Goal: Task Accomplishment & Management: Use online tool/utility

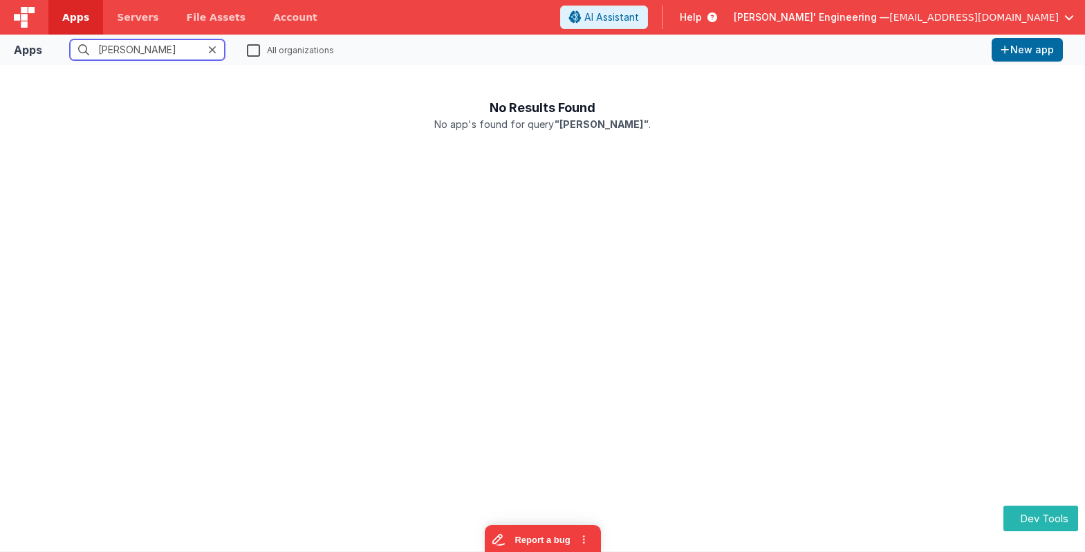
type input "[PERSON_NAME]"
click at [250, 48] on label "All organizations" at bounding box center [290, 49] width 87 height 13
click at [0, 0] on input "All organizations" at bounding box center [0, 0] width 0 height 0
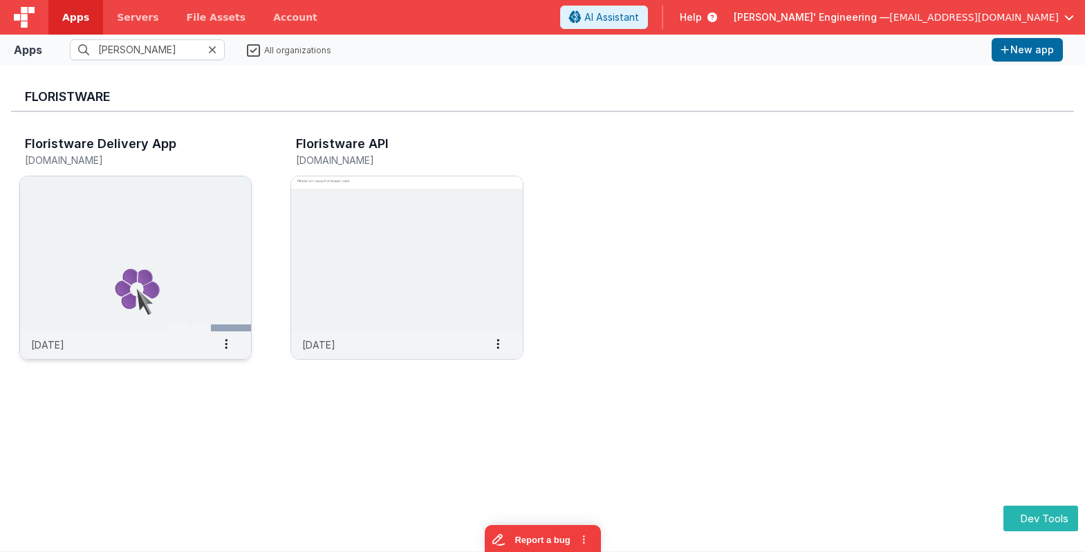
click at [161, 198] on img at bounding box center [135, 253] width 231 height 155
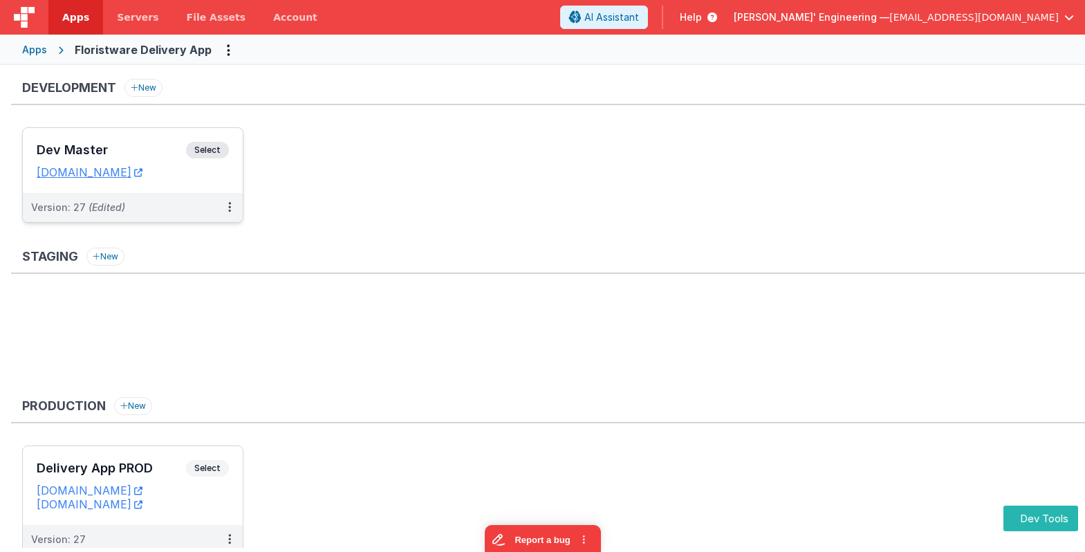
click at [185, 139] on div "Dev Master Select URLs fwdeliveryapp.fmbetterforms.com" at bounding box center [133, 160] width 220 height 65
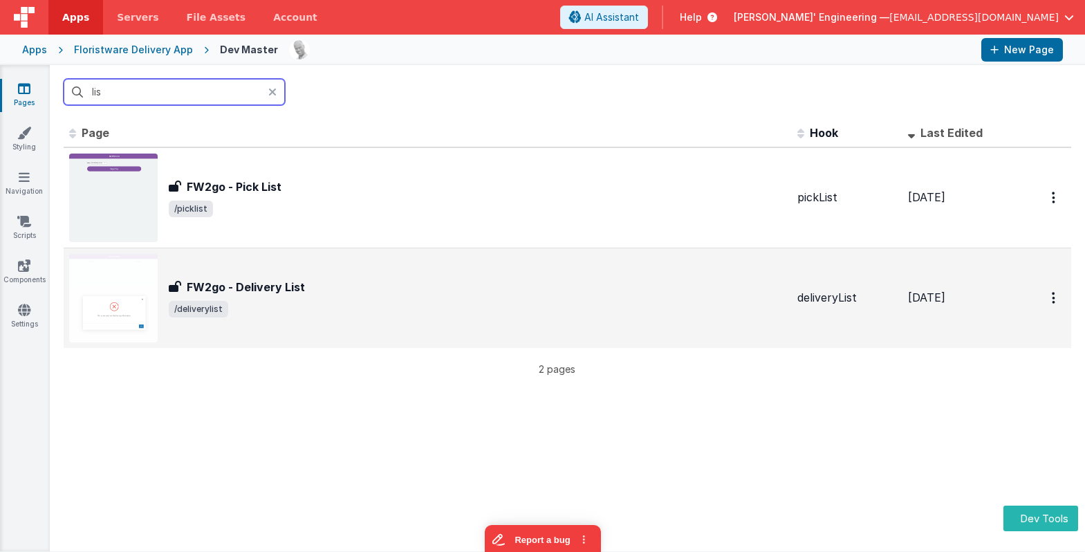
type input "lis"
click at [268, 274] on div "FW2go - Delivery List FW2go - Delivery List /deliverylist" at bounding box center [427, 298] width 717 height 89
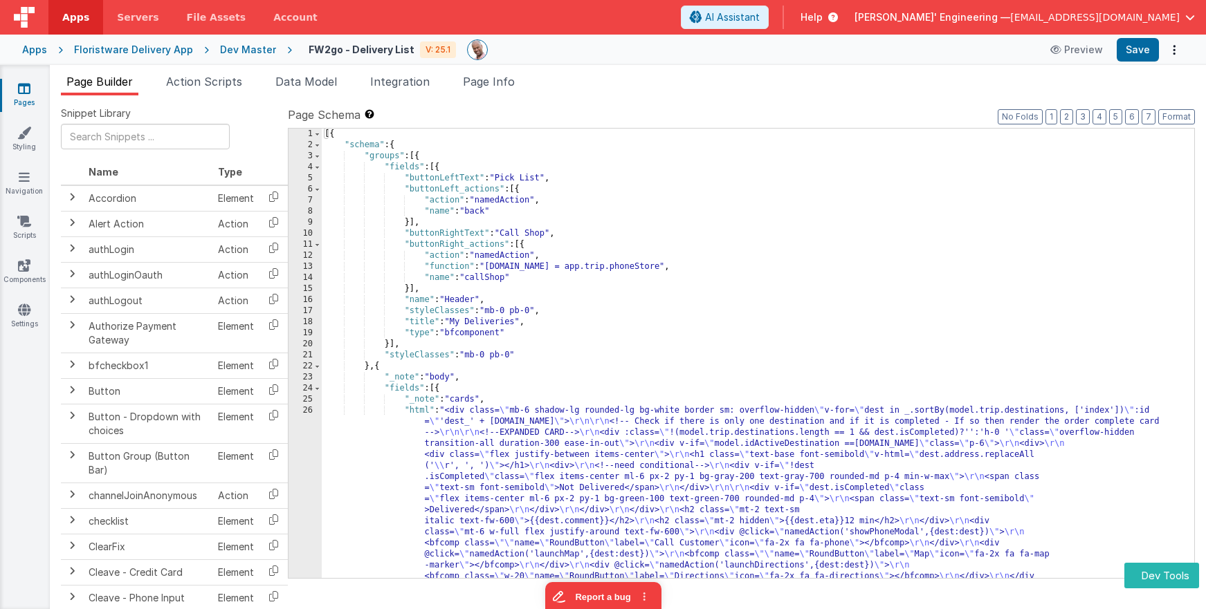
click at [882, 303] on div "[{ "schema" : { "groups" : [{ "fields" : [{ "buttonLeftText" : "Pick List" , "b…" at bounding box center [758, 564] width 872 height 870
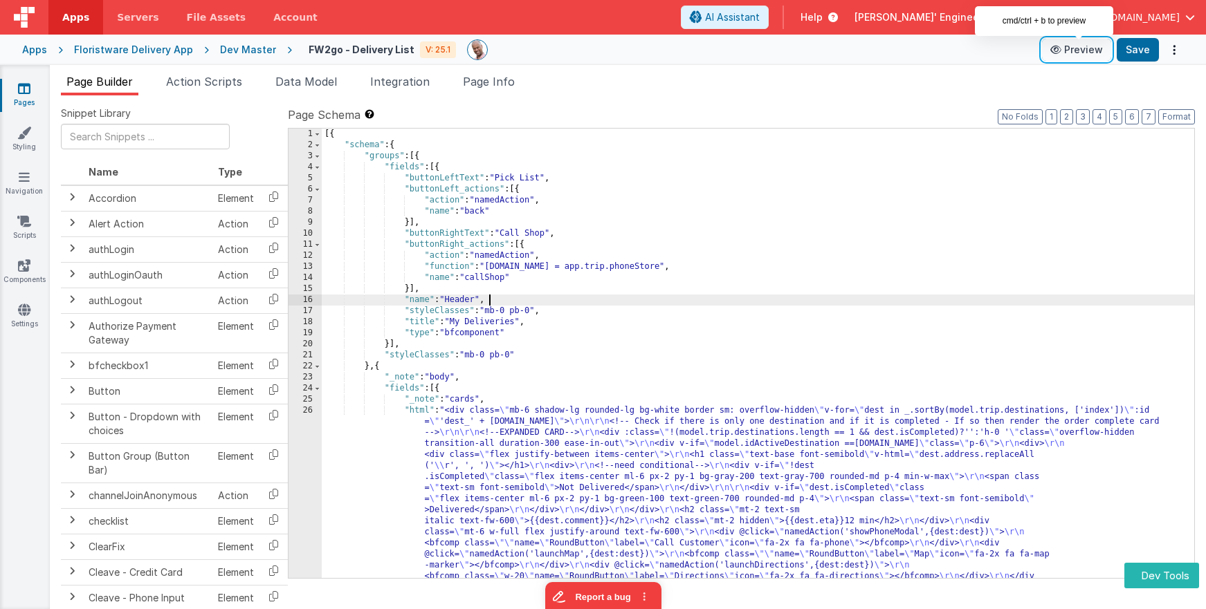
click at [1067, 48] on button "Preview" at bounding box center [1076, 50] width 69 height 22
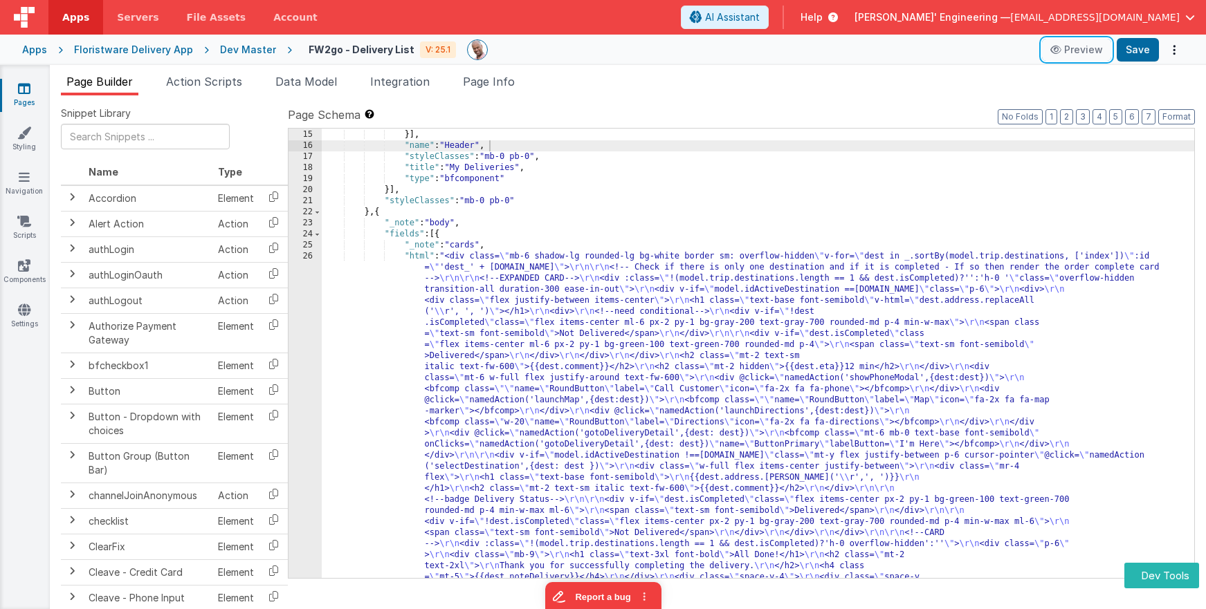
scroll to position [154, 0]
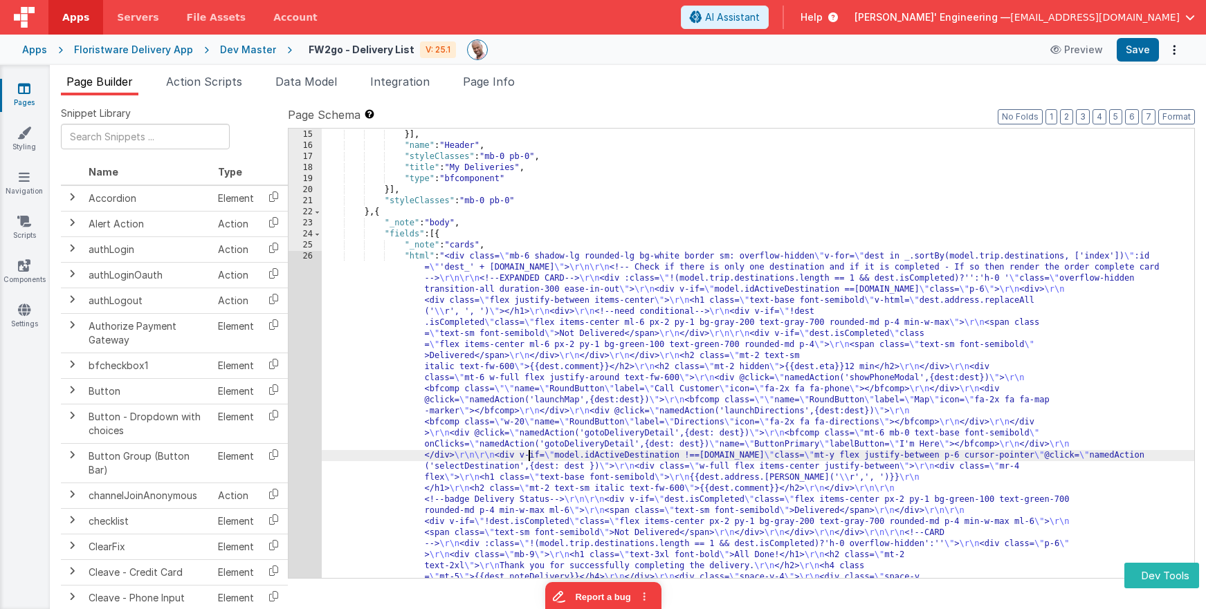
drag, startPoint x: 531, startPoint y: 456, endPoint x: 520, endPoint y: 448, distance: 13.3
click at [530, 456] on div ""name" : "callShop" }] , "name" : "Header" , "styleClasses" : "mb-0 pb-0" , "ti…" at bounding box center [758, 553] width 872 height 870
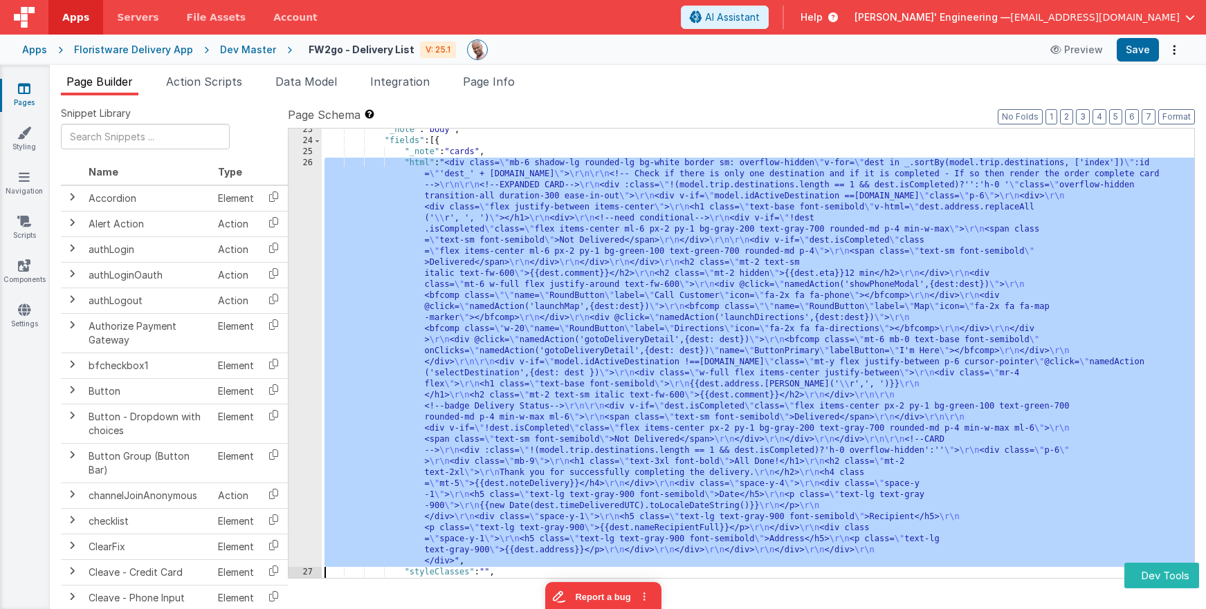
scroll to position [248, 0]
click at [300, 293] on div "26" at bounding box center [304, 363] width 33 height 410
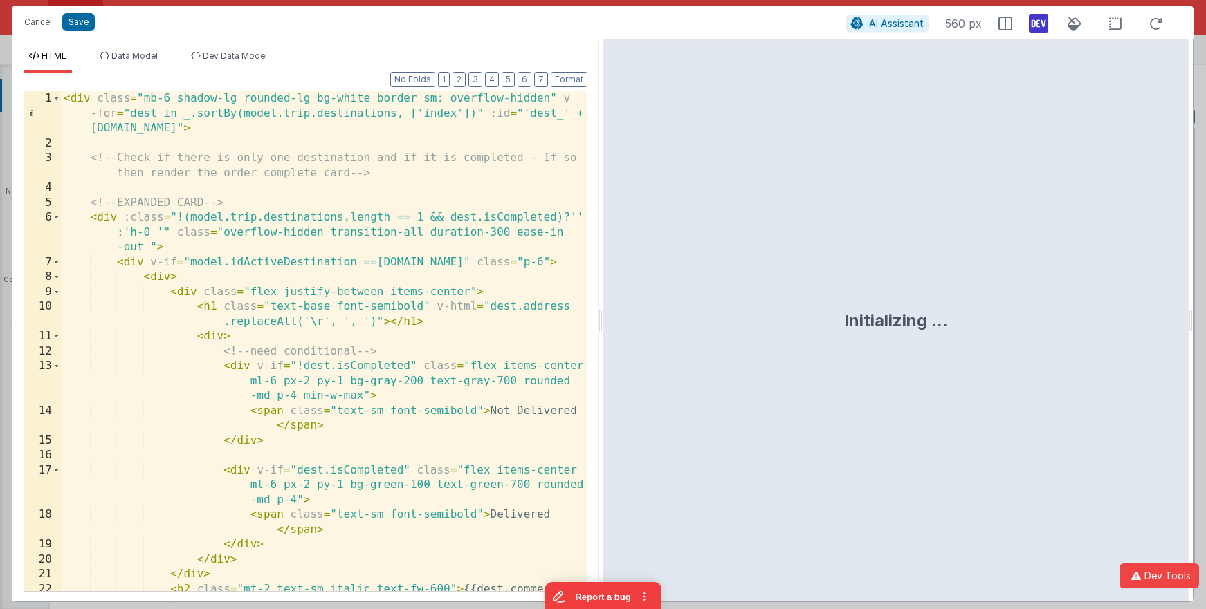
click at [1045, 26] on icon at bounding box center [1038, 23] width 19 height 22
click at [1039, 24] on icon at bounding box center [1038, 23] width 19 height 22
click at [1085, 26] on icon at bounding box center [1156, 23] width 30 height 17
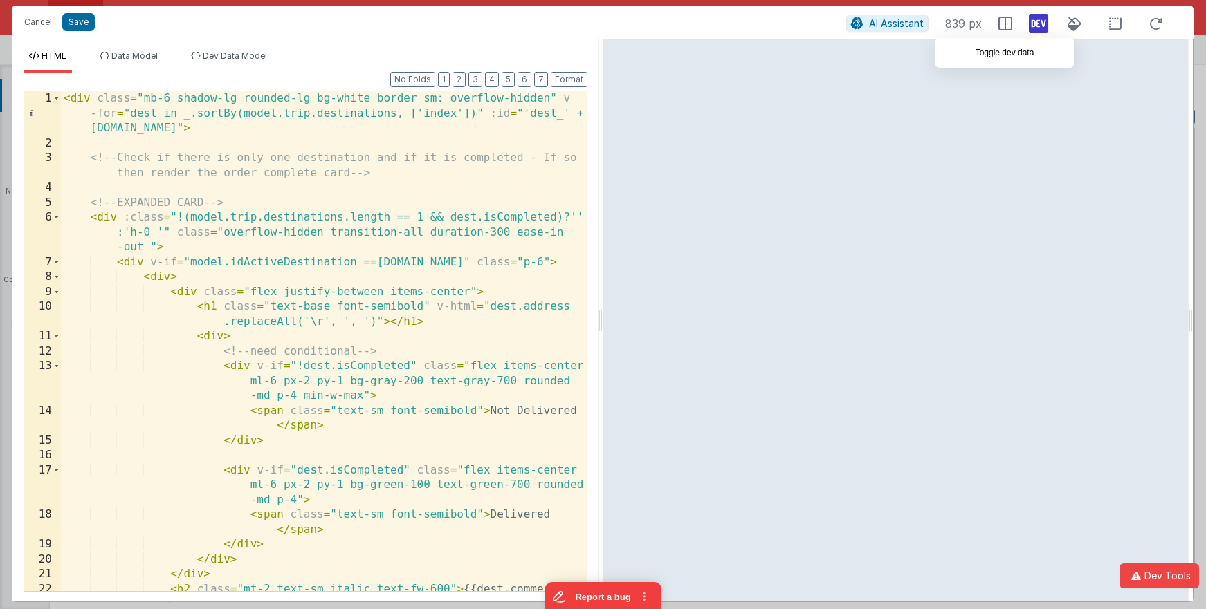
click at [1036, 24] on icon at bounding box center [1038, 23] width 19 height 22
click at [513, 82] on button "5" at bounding box center [508, 79] width 13 height 15
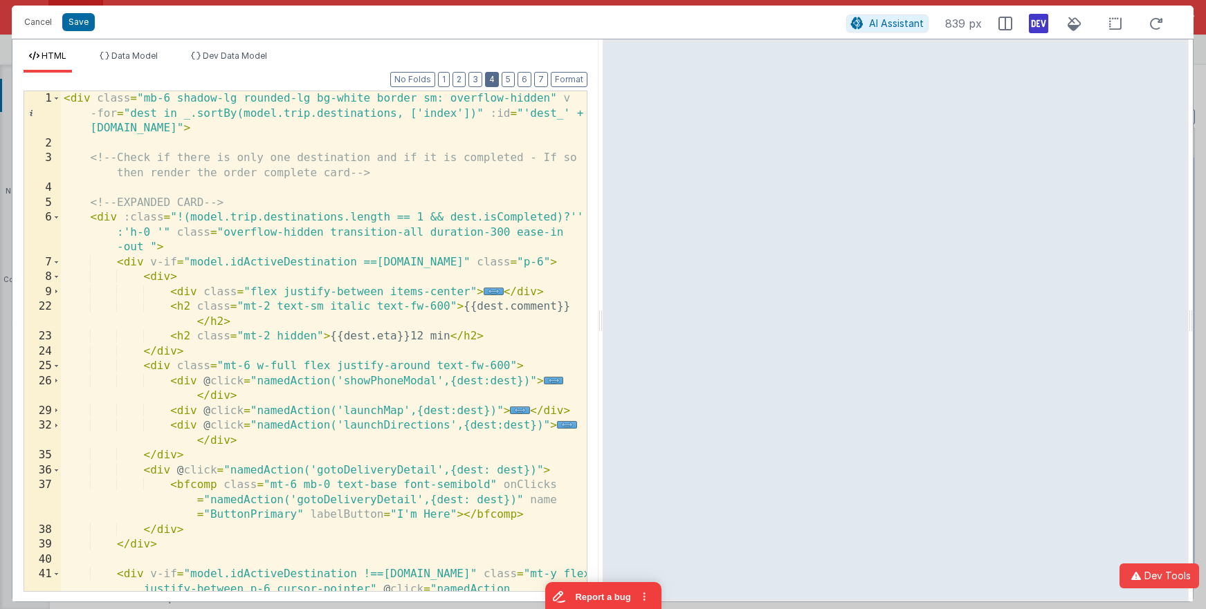
click at [490, 79] on button "4" at bounding box center [492, 79] width 14 height 15
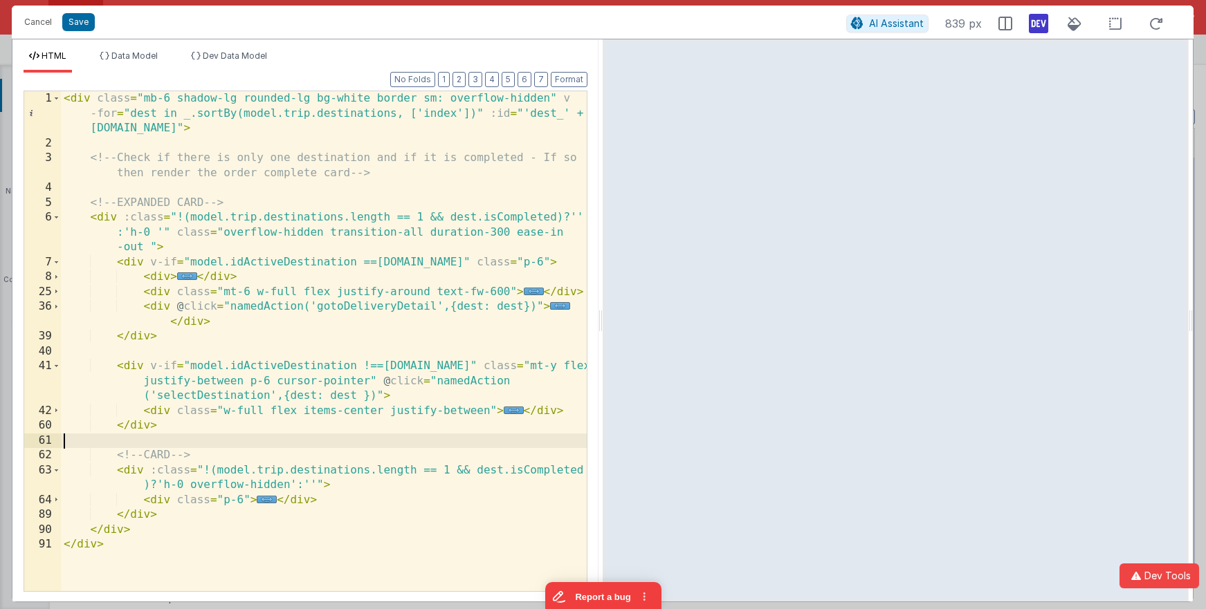
click at [195, 435] on div "< div class = "mb-6 shadow-lg rounded-lg bg-white border sm: overflow-hidden" v…" at bounding box center [324, 371] width 526 height 560
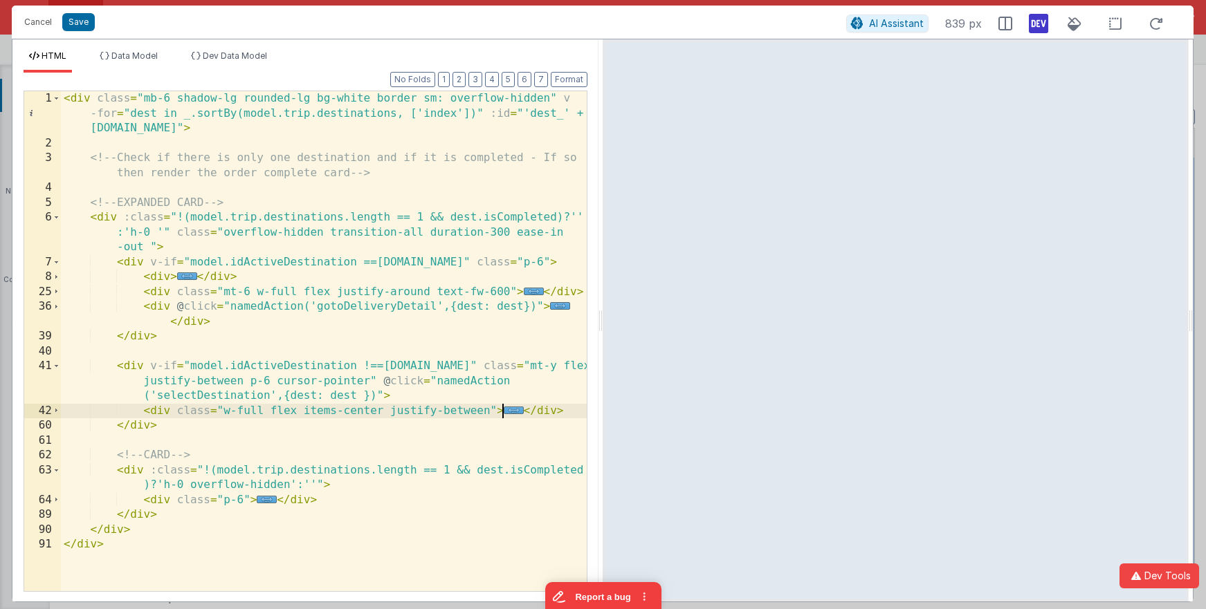
click at [511, 410] on span "..." at bounding box center [514, 411] width 20 height 8
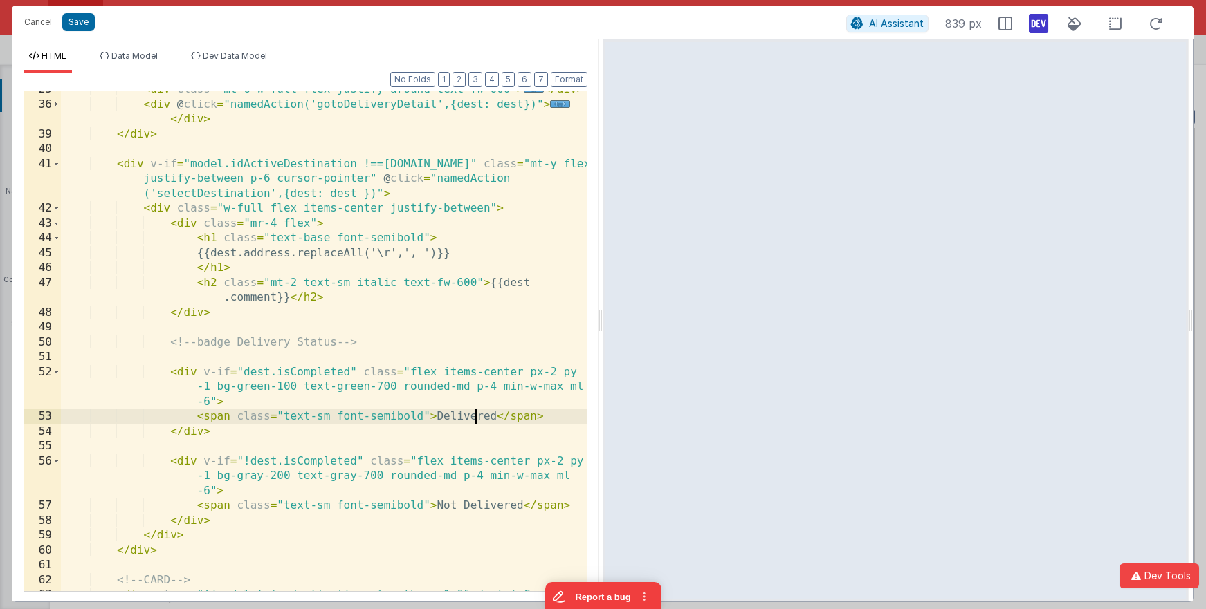
click at [473, 412] on div "< div class = "mt-6 w-full flex justify-around text-fw-600" > ... </ div > < di…" at bounding box center [324, 354] width 526 height 545
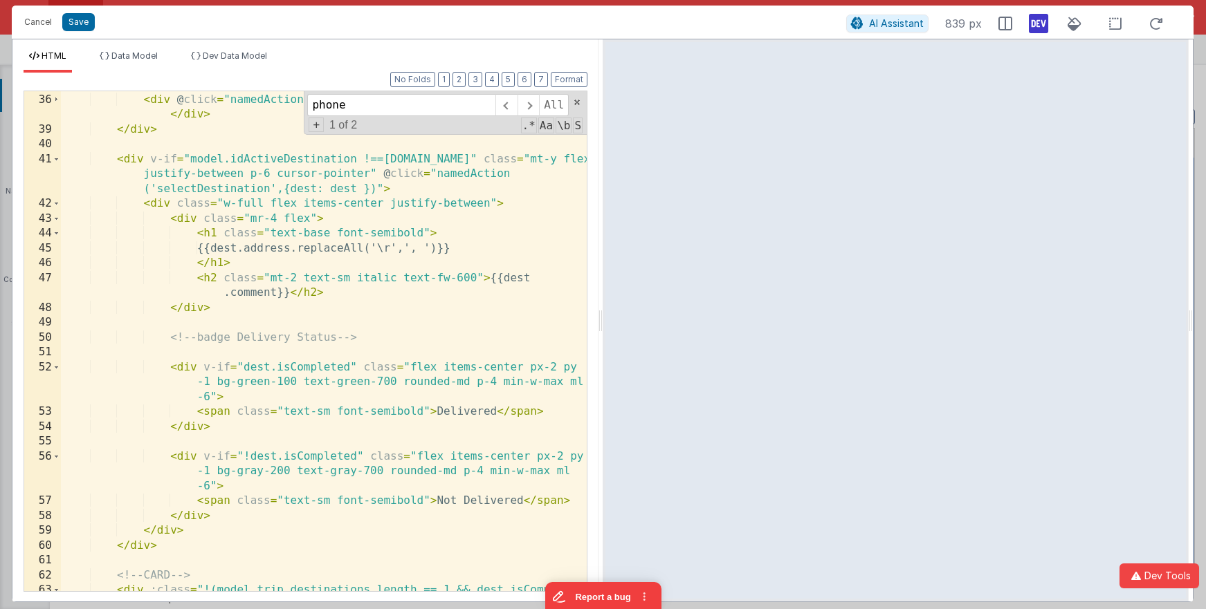
scroll to position [439, 0]
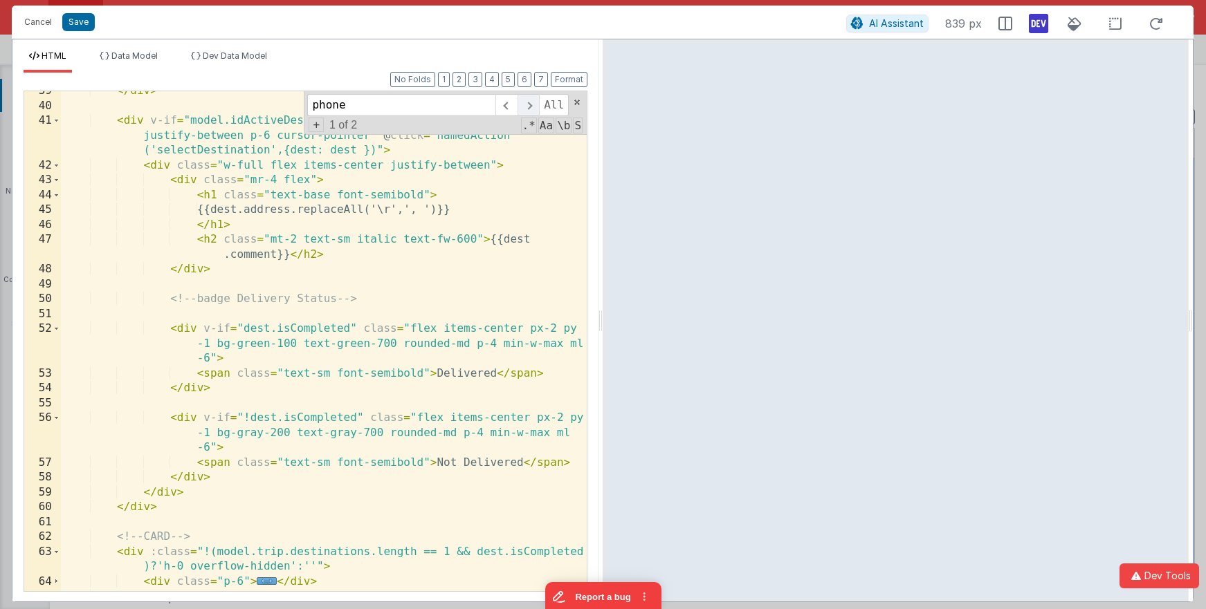
type input "phone"
click at [527, 112] on span at bounding box center [527, 105] width 21 height 22
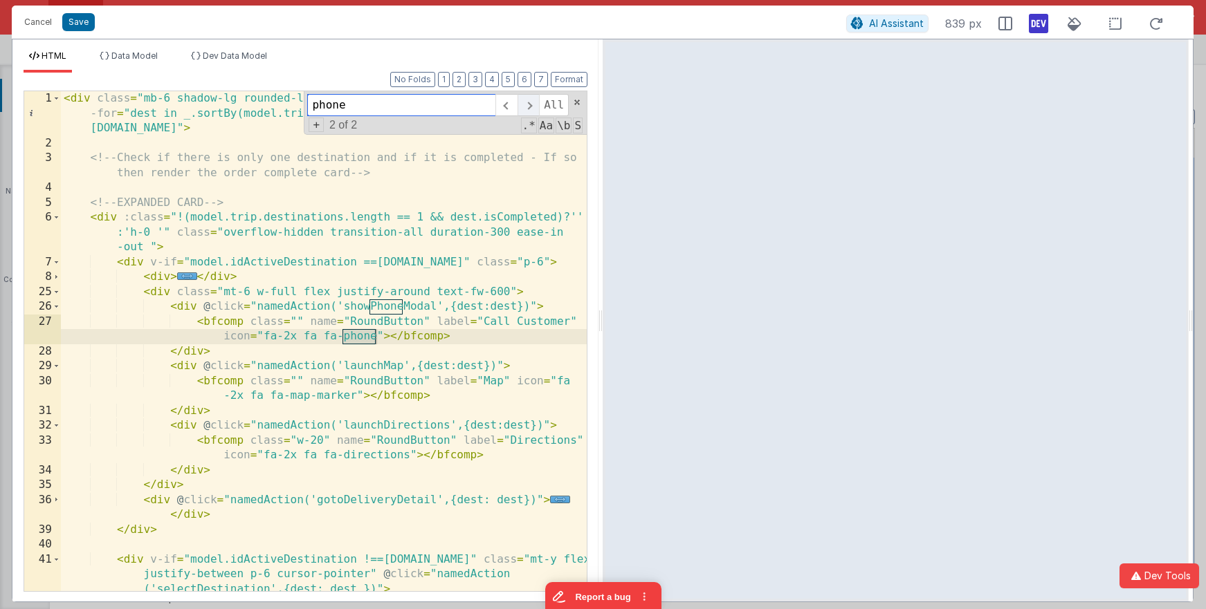
scroll to position [0, 0]
click at [266, 351] on div "< div class = "mb-6 shadow-lg rounded-lg bg-white border sm: overflow-hidden" v…" at bounding box center [324, 371] width 526 height 560
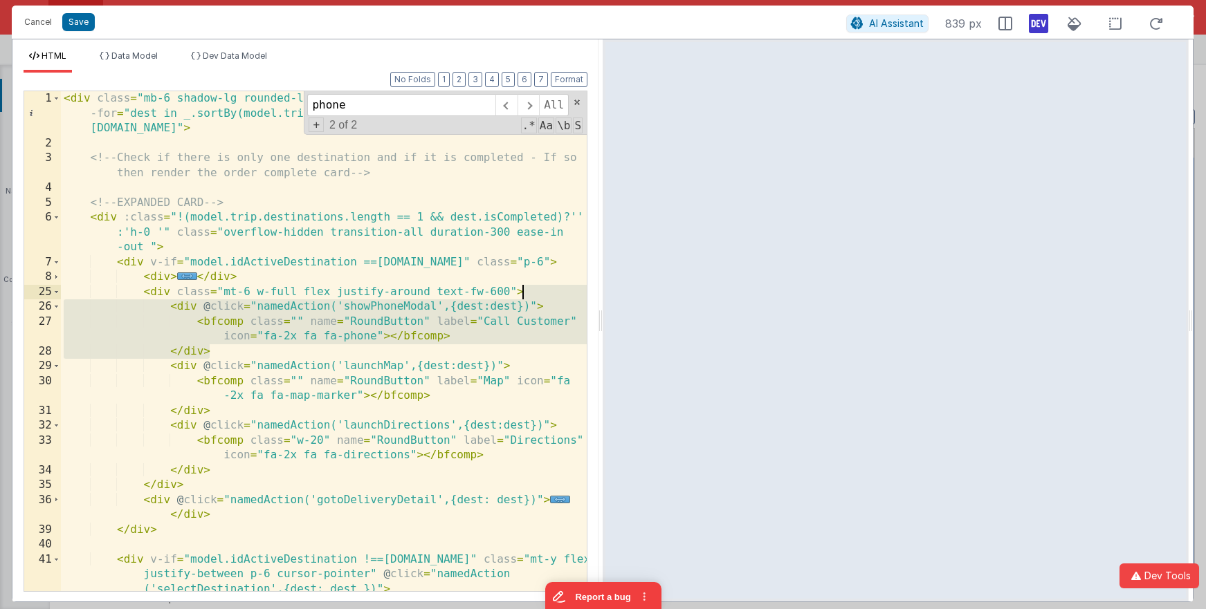
drag, startPoint x: 296, startPoint y: 347, endPoint x: 568, endPoint y: 287, distance: 278.5
click at [569, 287] on div "< div class = "mb-6 shadow-lg rounded-lg bg-white border sm: overflow-hidden" v…" at bounding box center [324, 371] width 526 height 560
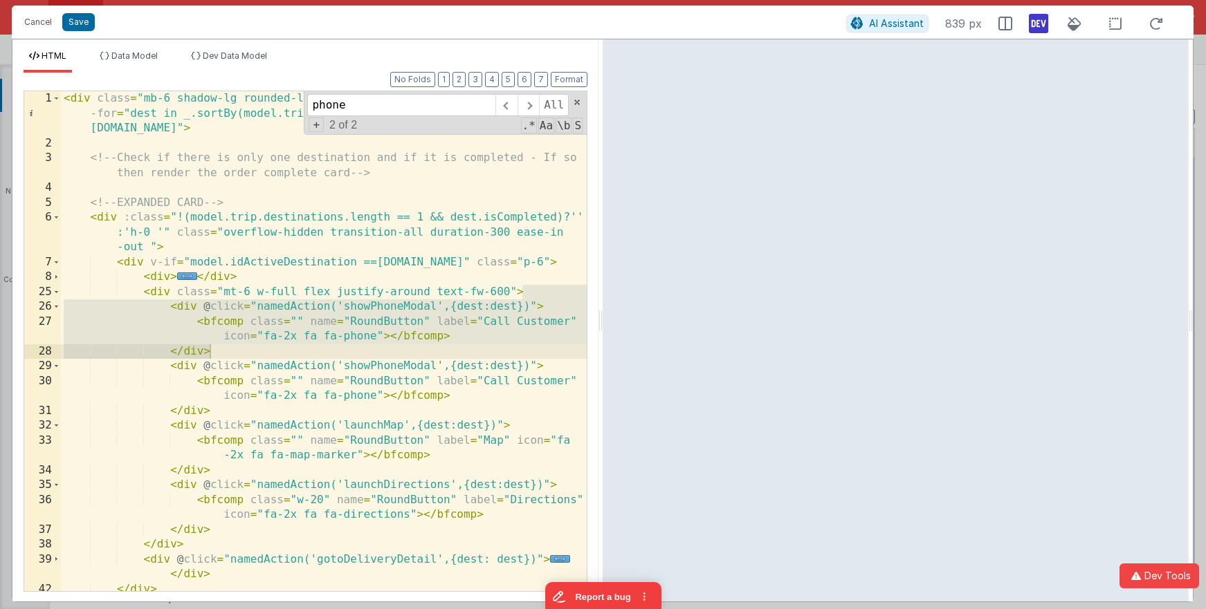
drag, startPoint x: 1191, startPoint y: 201, endPoint x: 1203, endPoint y: 201, distance: 12.5
click at [1085, 201] on html "Cancel Save AI Assistant 839 px HTML Data Model Dev Data Model Format 7 6 5 4 3…" at bounding box center [603, 304] width 1206 height 609
click at [578, 218] on div at bounding box center [580, 611] width 14 height 1041
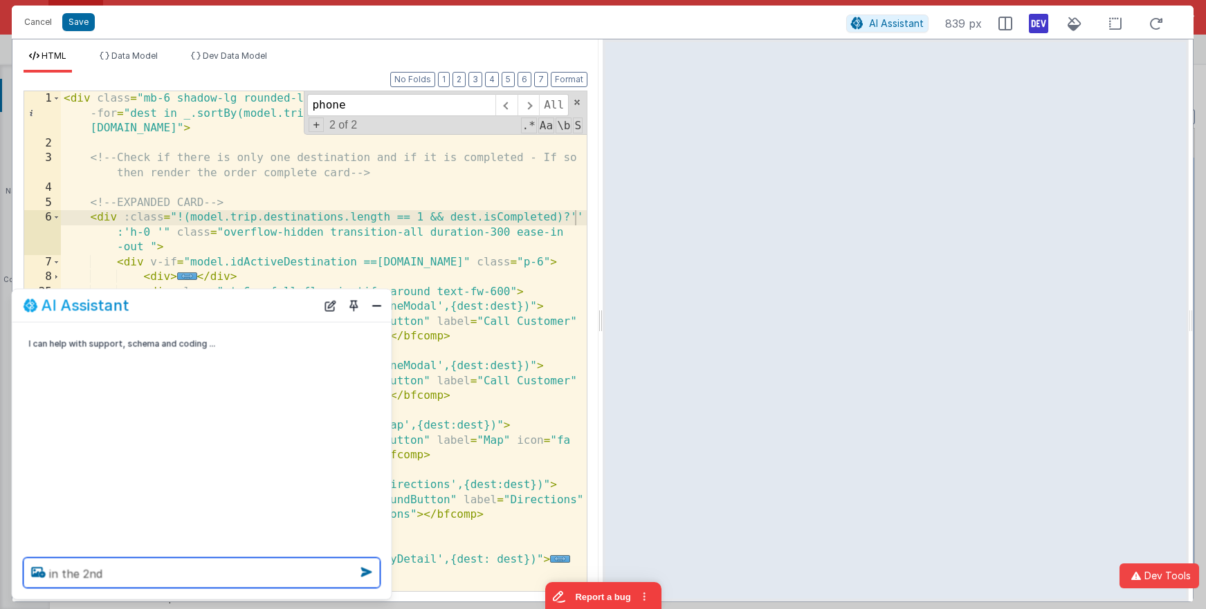
type textarea "in the 2nd"
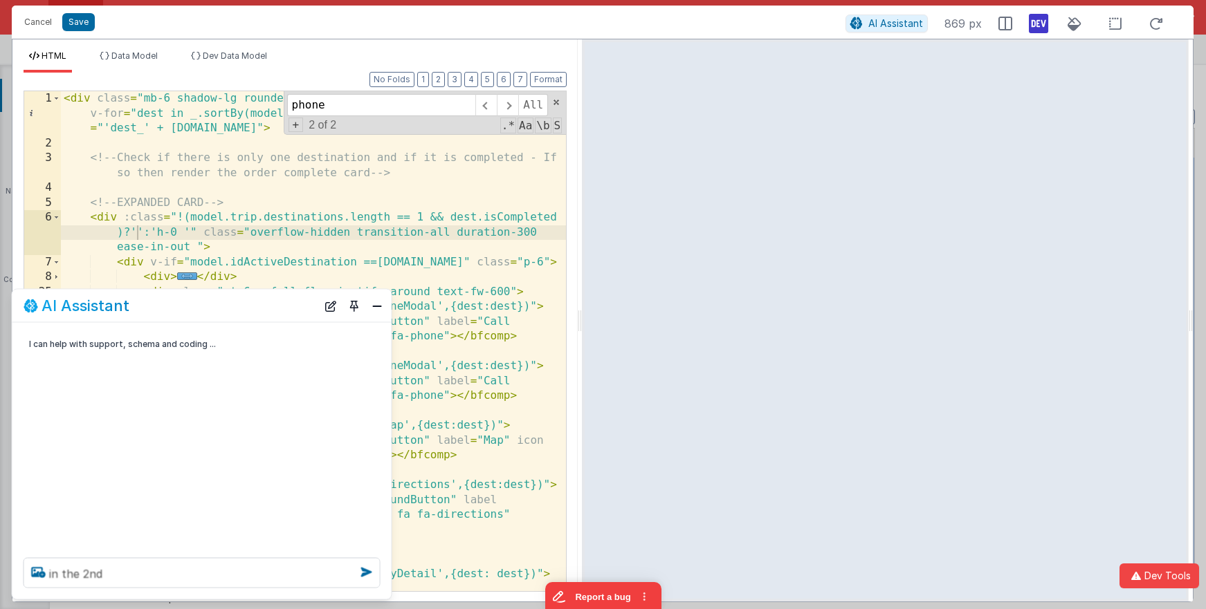
drag, startPoint x: 601, startPoint y: 208, endPoint x: 581, endPoint y: 205, distance: 20.3
click at [581, 205] on html "Cancel Save AI Assistant 869 px HTML Data Model Dev Data Model Format 7 6 5 4 3…" at bounding box center [603, 304] width 1206 height 609
click at [33, 24] on button "Cancel" at bounding box center [38, 21] width 42 height 19
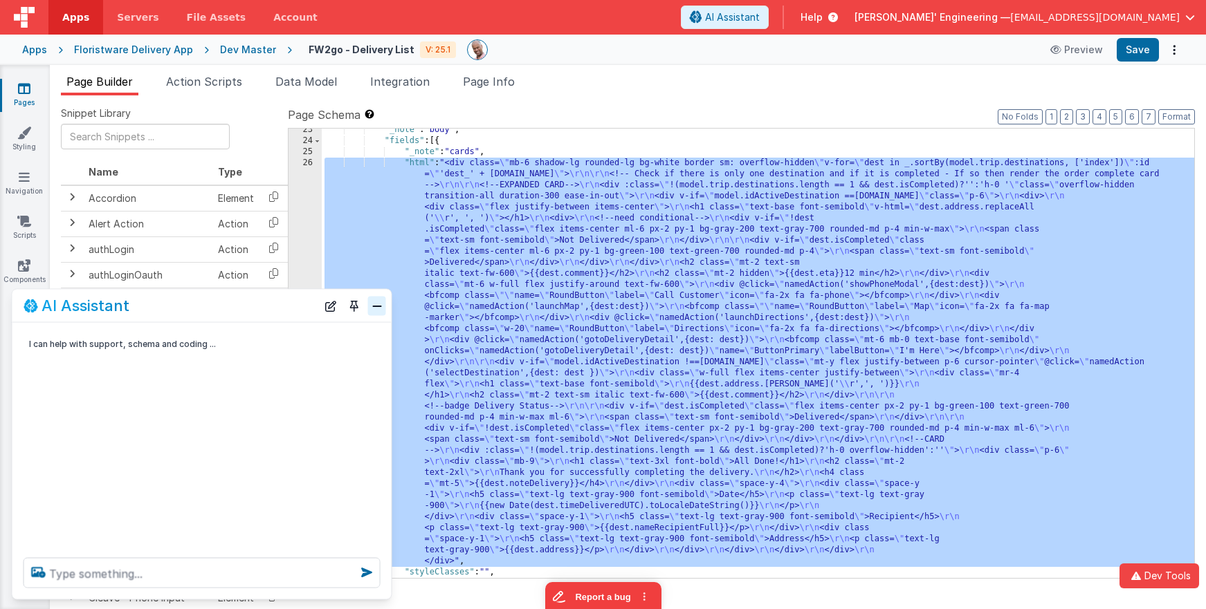
click at [378, 305] on button "Close" at bounding box center [377, 305] width 18 height 19
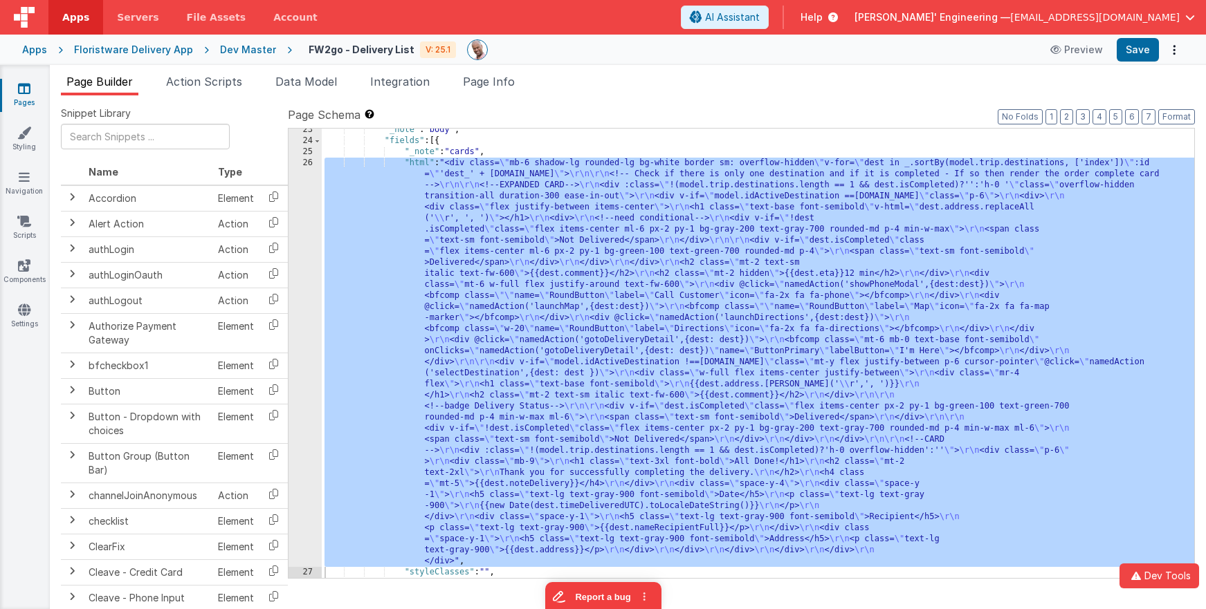
drag, startPoint x: 478, startPoint y: 328, endPoint x: 470, endPoint y: 326, distance: 8.6
click at [477, 328] on div ""_note" : "body" , "fields" : [{ "_note" : "cards" , "html" : "<div class= \" m…" at bounding box center [758, 361] width 872 height 472
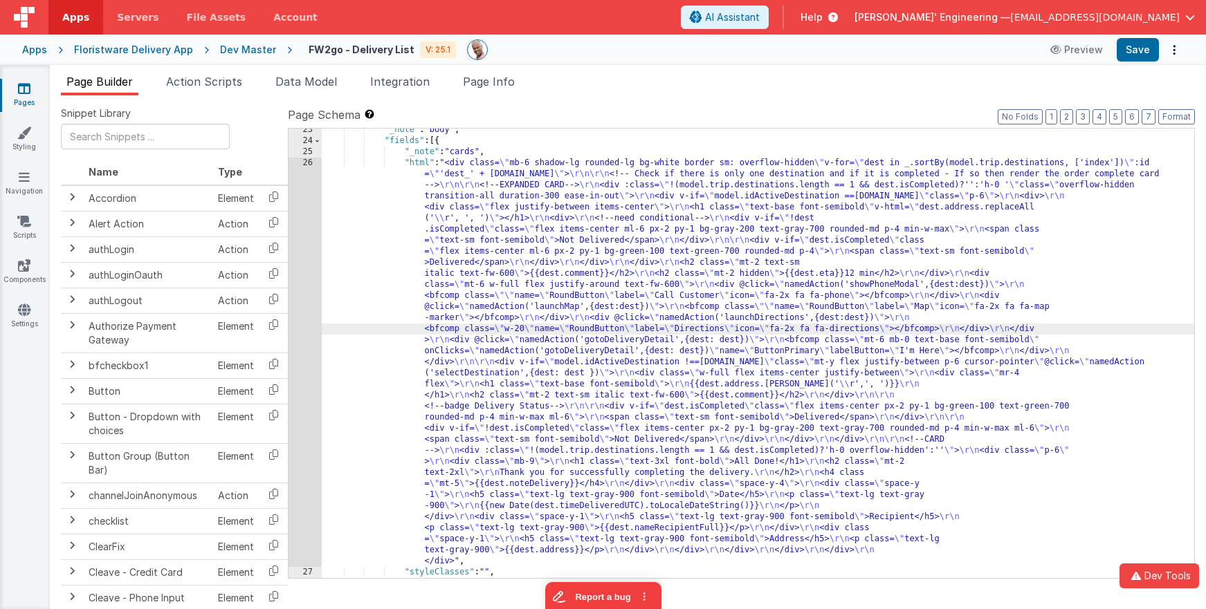
click at [308, 277] on div "26" at bounding box center [304, 363] width 33 height 410
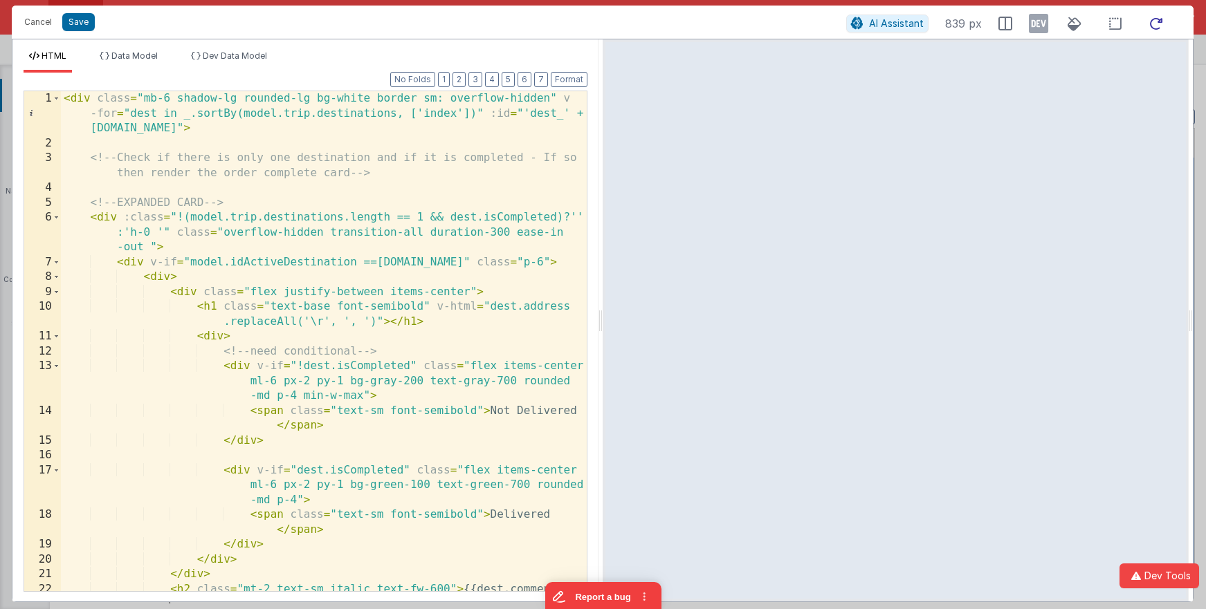
click at [1085, 24] on icon at bounding box center [1156, 23] width 30 height 17
click at [1034, 26] on icon at bounding box center [1038, 23] width 19 height 22
click at [336, 233] on div "< div class = "mb-6 shadow-lg rounded-lg bg-white border sm: overflow-hidden" v…" at bounding box center [324, 378] width 526 height 575
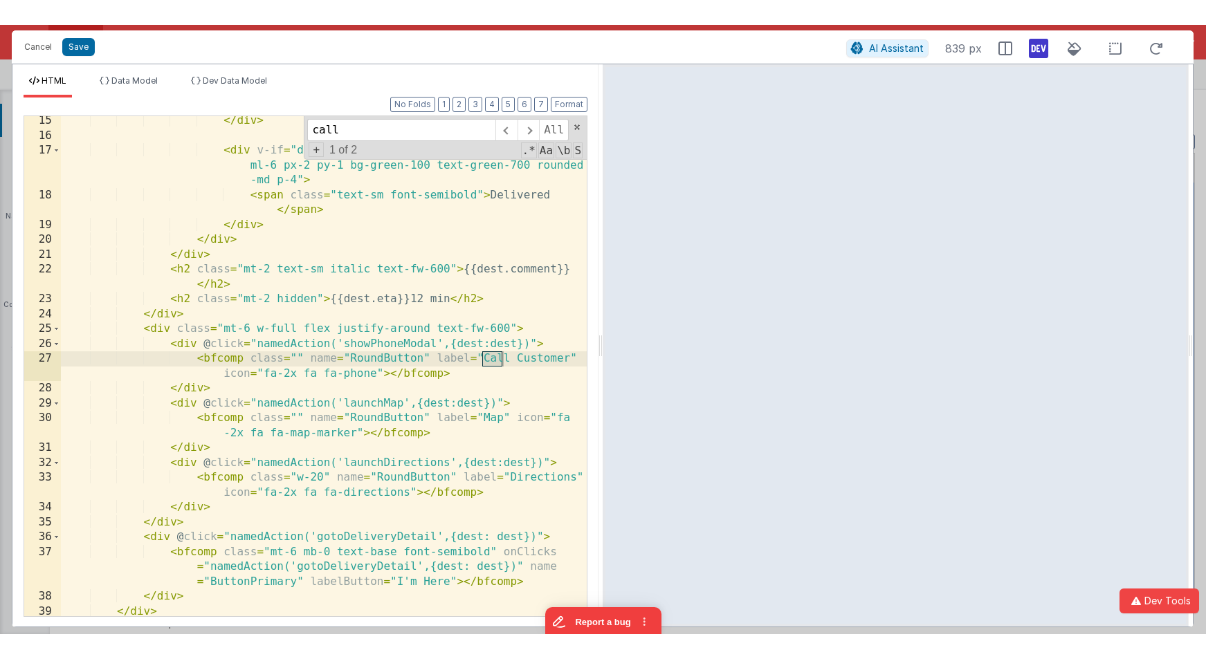
scroll to position [345, 0]
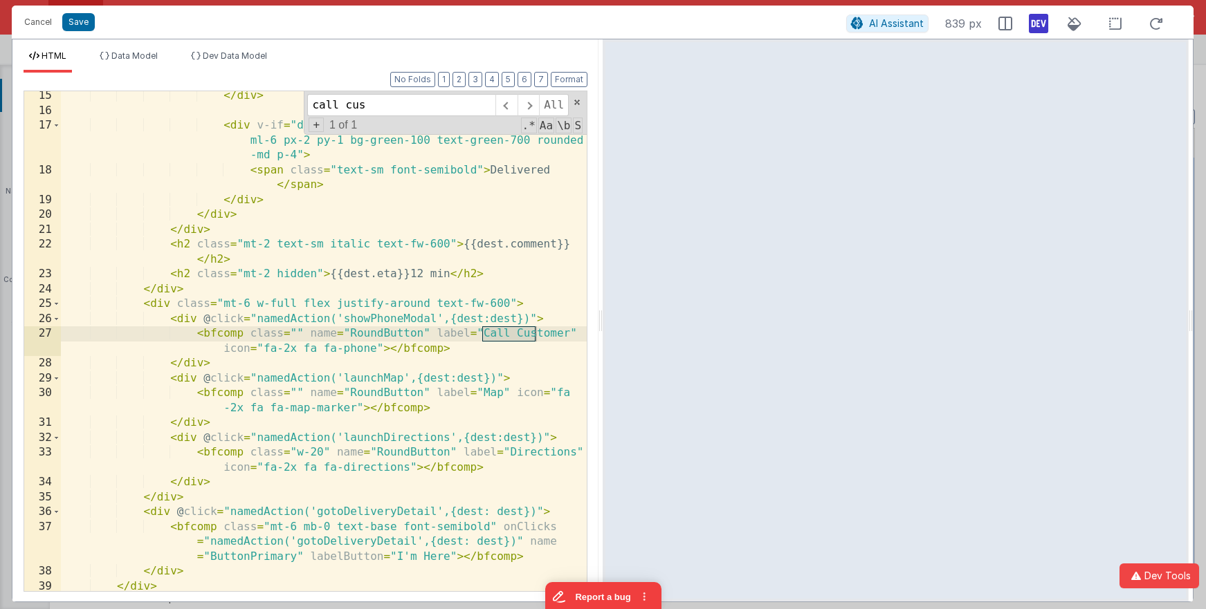
type input "call cus"
click at [456, 345] on div "</ div > < div v-if = "dest.isCompleted" class = "flex items-center ml-6 px-2 p…" at bounding box center [324, 354] width 526 height 530
drag, startPoint x: 46, startPoint y: 13, endPoint x: 50, endPoint y: 21, distance: 8.7
click at [46, 13] on button "Cancel" at bounding box center [38, 21] width 42 height 19
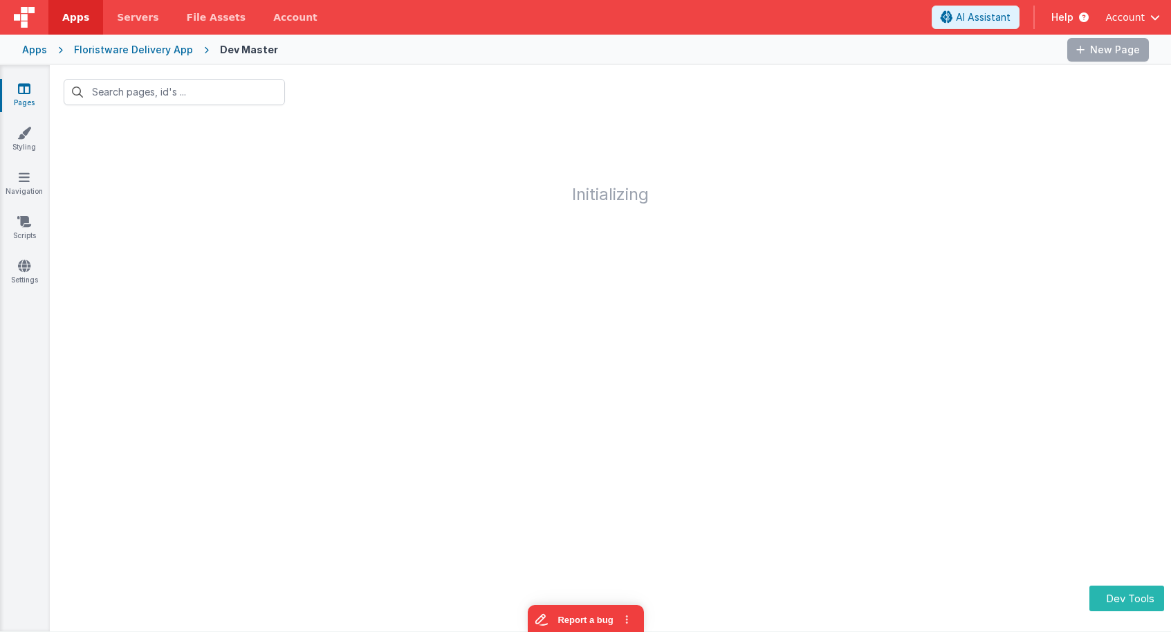
click at [34, 15] on img at bounding box center [24, 17] width 21 height 21
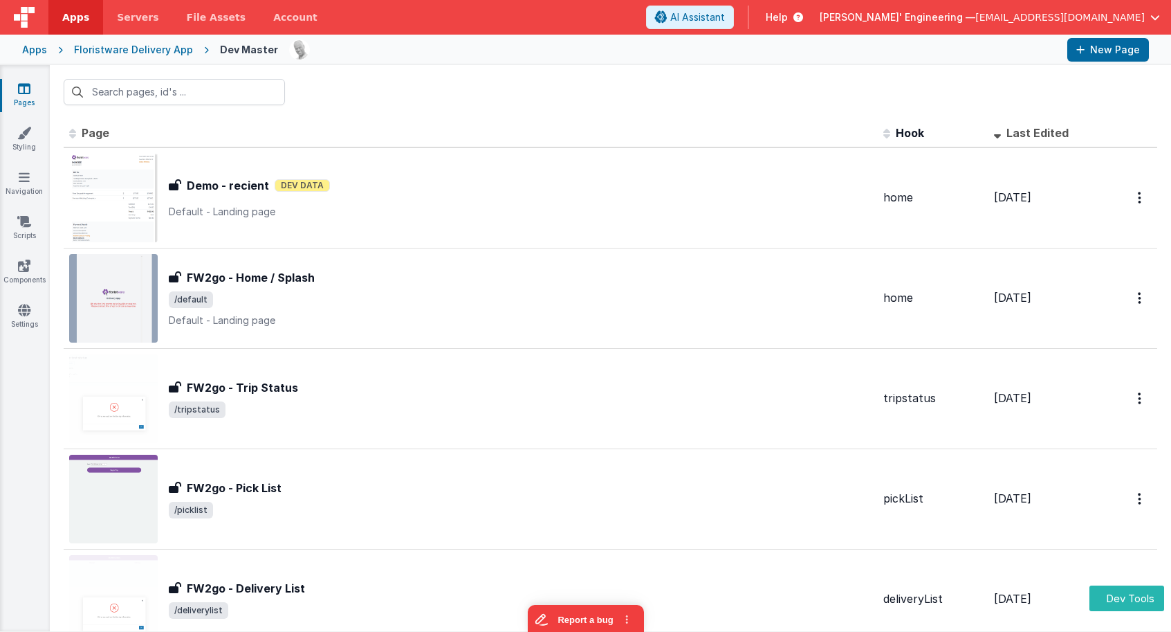
click at [55, 48] on div "Apps Floristware Delivery App Dev Master New Page" at bounding box center [585, 50] width 1171 height 30
click at [42, 49] on div "Apps" at bounding box center [34, 50] width 25 height 14
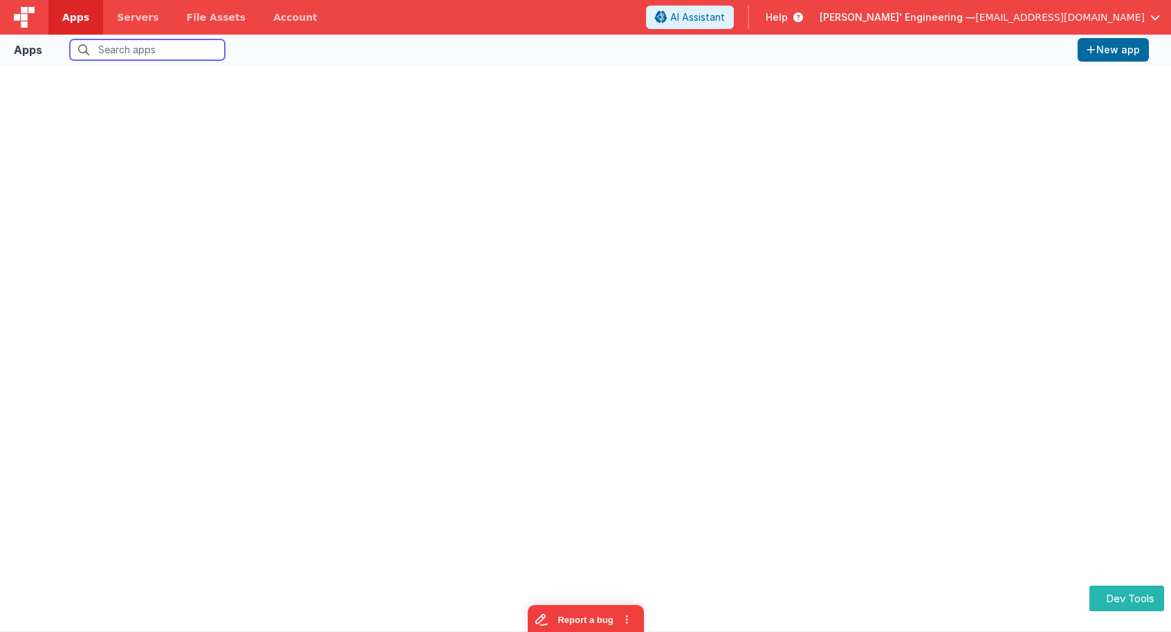
click at [118, 53] on input "text" at bounding box center [147, 49] width 155 height 21
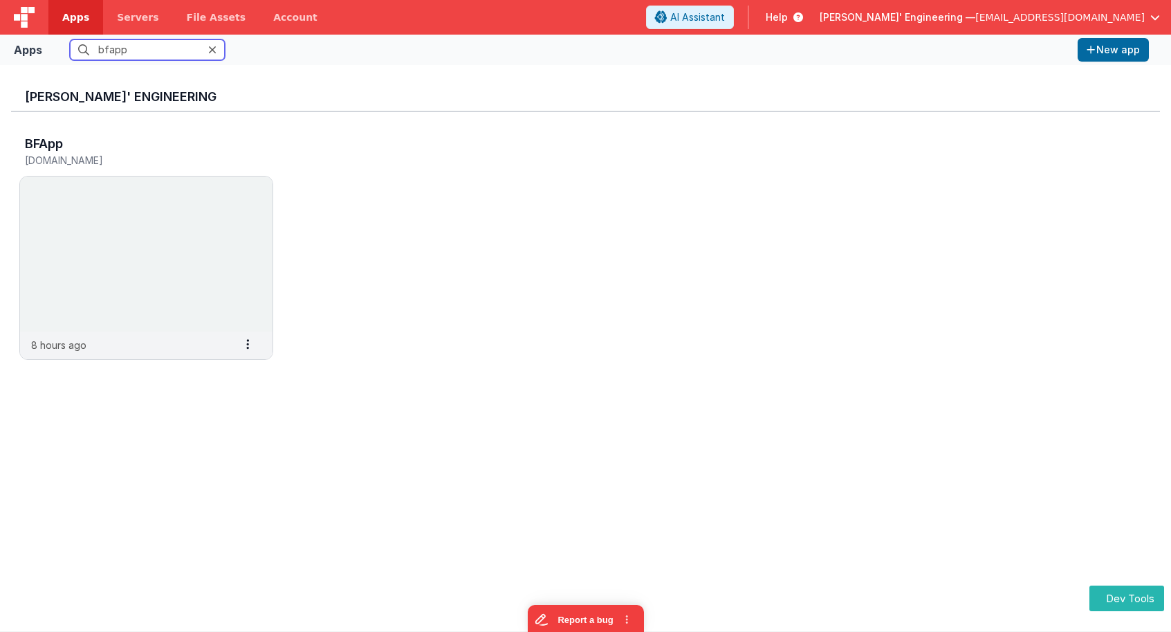
type input "bfapp"
click at [110, 210] on img at bounding box center [146, 253] width 253 height 155
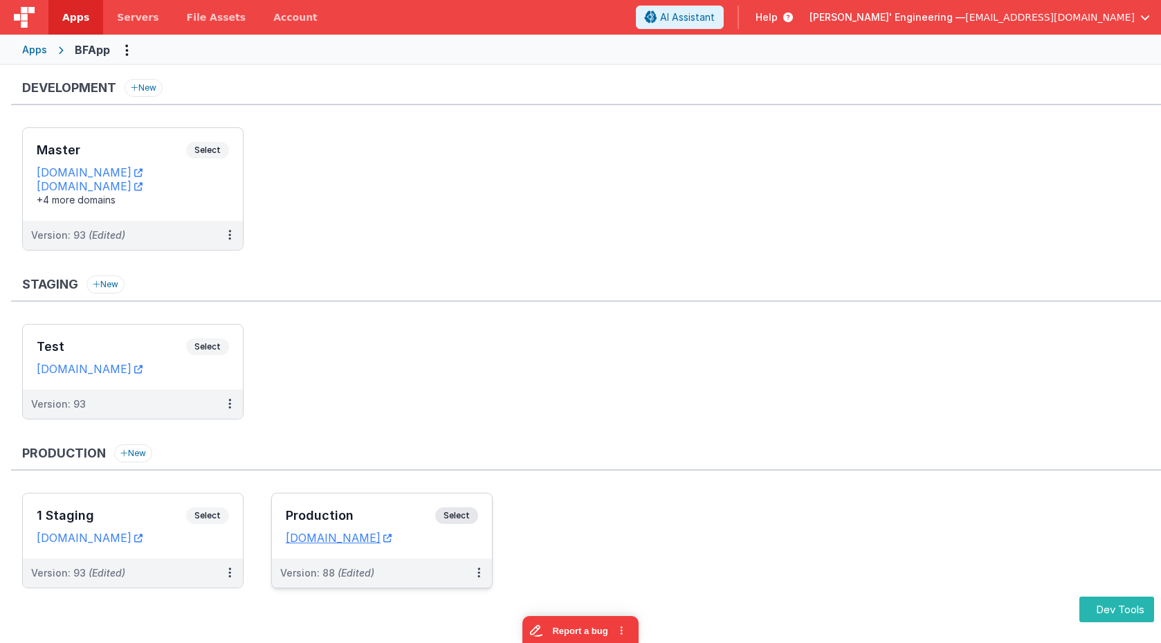
click at [389, 512] on h3 "Production" at bounding box center [360, 515] width 149 height 14
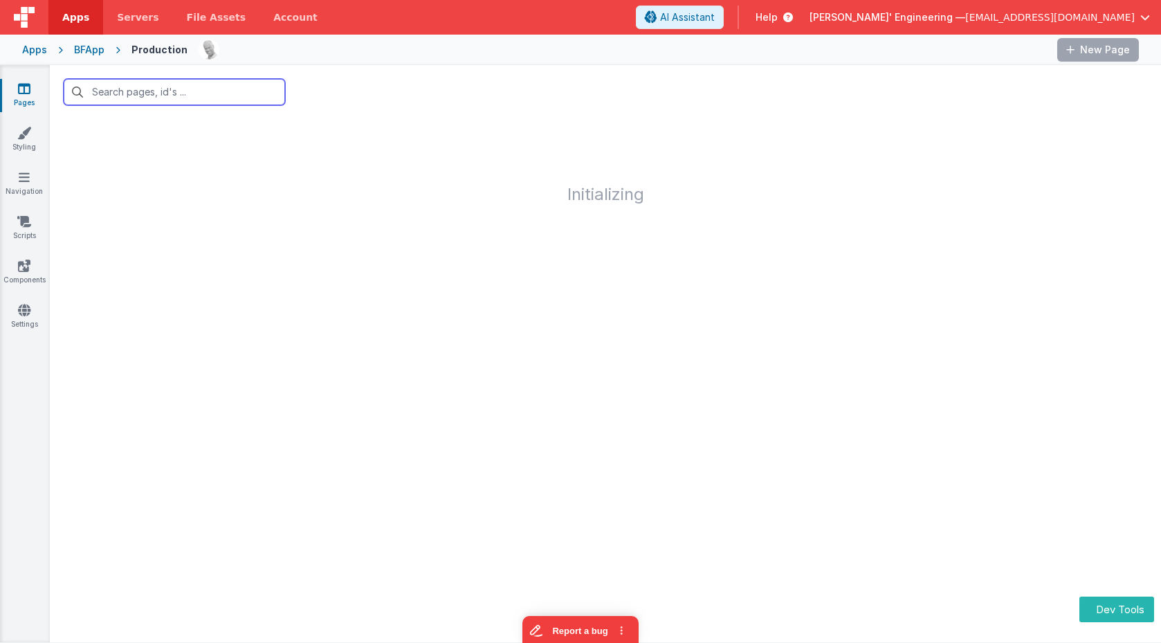
click at [140, 89] on input "text" at bounding box center [174, 92] width 221 height 26
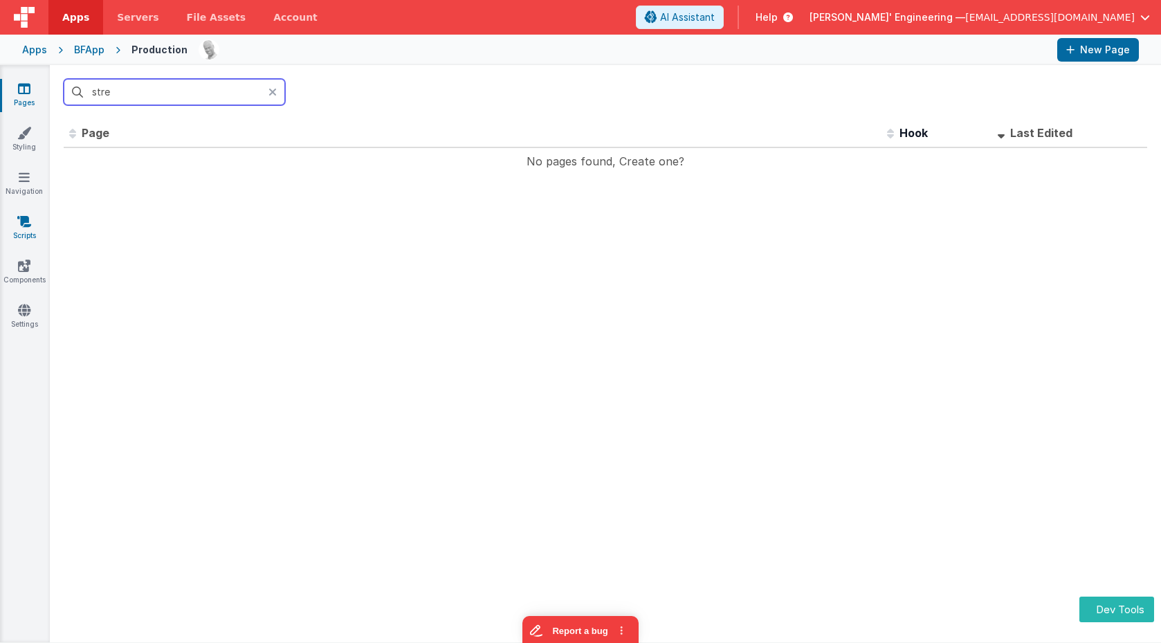
type input "stre"
click at [24, 226] on icon at bounding box center [24, 221] width 14 height 14
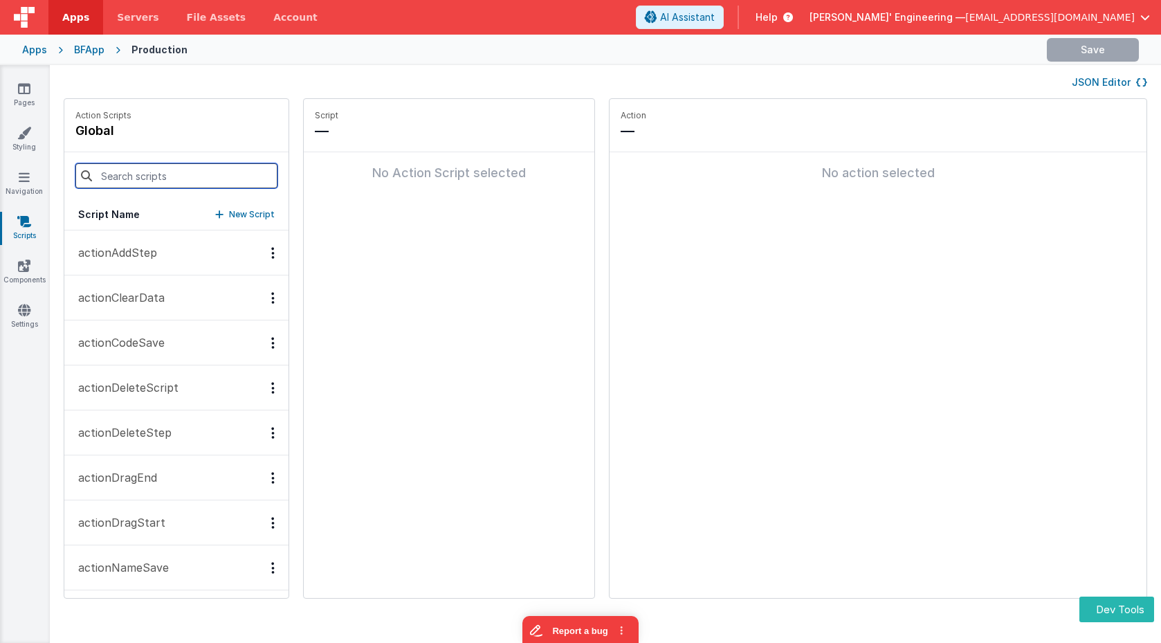
click at [149, 179] on input at bounding box center [176, 175] width 202 height 25
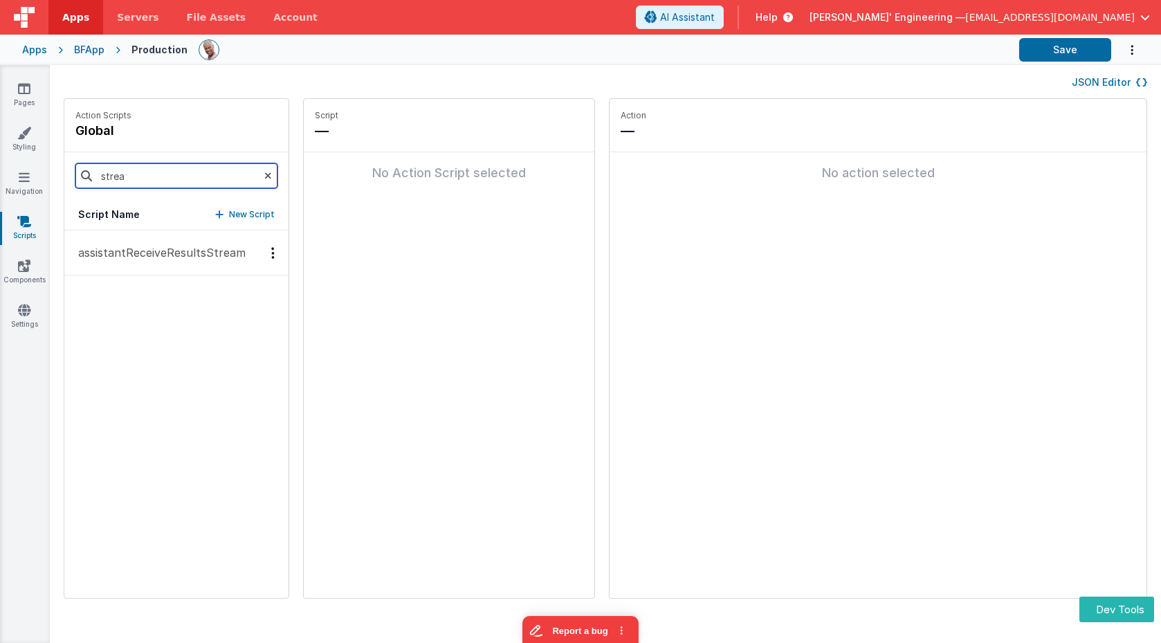
type input "strea"
click at [161, 253] on p "assistantReceiveResultsStream" at bounding box center [158, 252] width 176 height 17
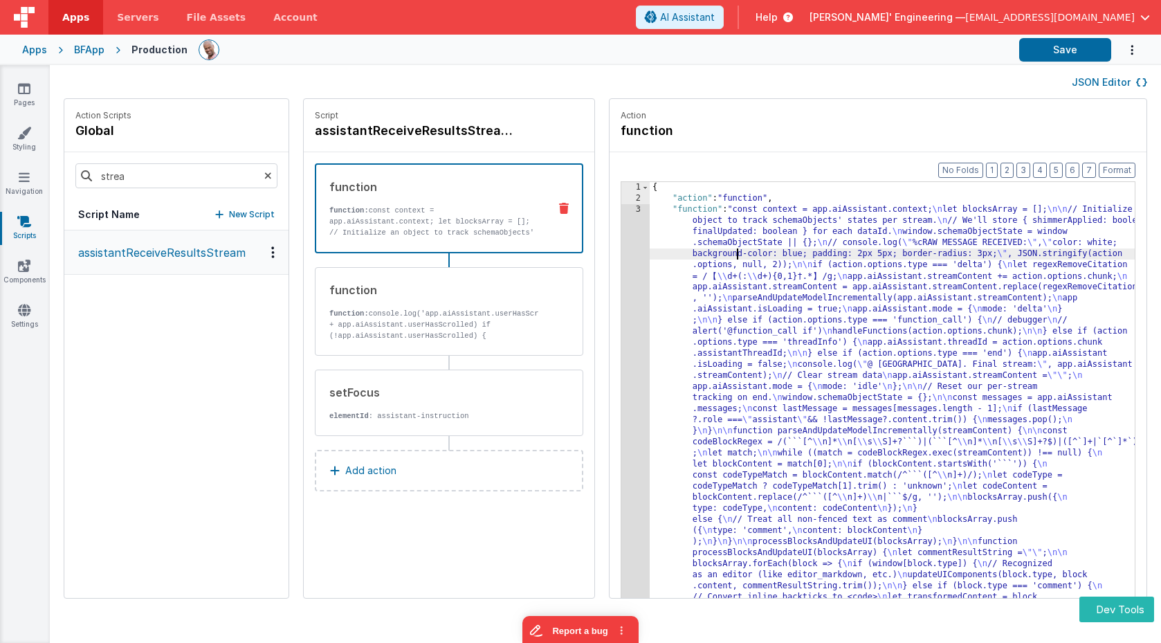
click at [1096, 78] on button "JSON Editor" at bounding box center [1109, 82] width 75 height 14
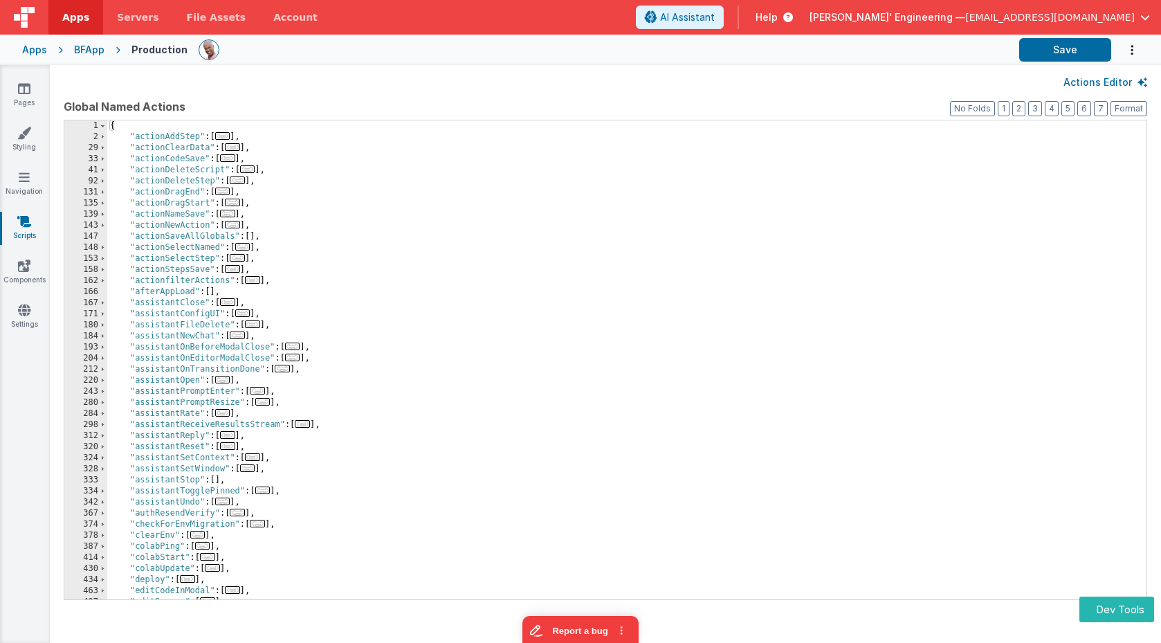
click at [320, 165] on div "{ "actionAddStep" : [ ... ] , "actionClearData" : [ ... ] , "actionCodeSave" : …" at bounding box center [626, 370] width 1039 height 501
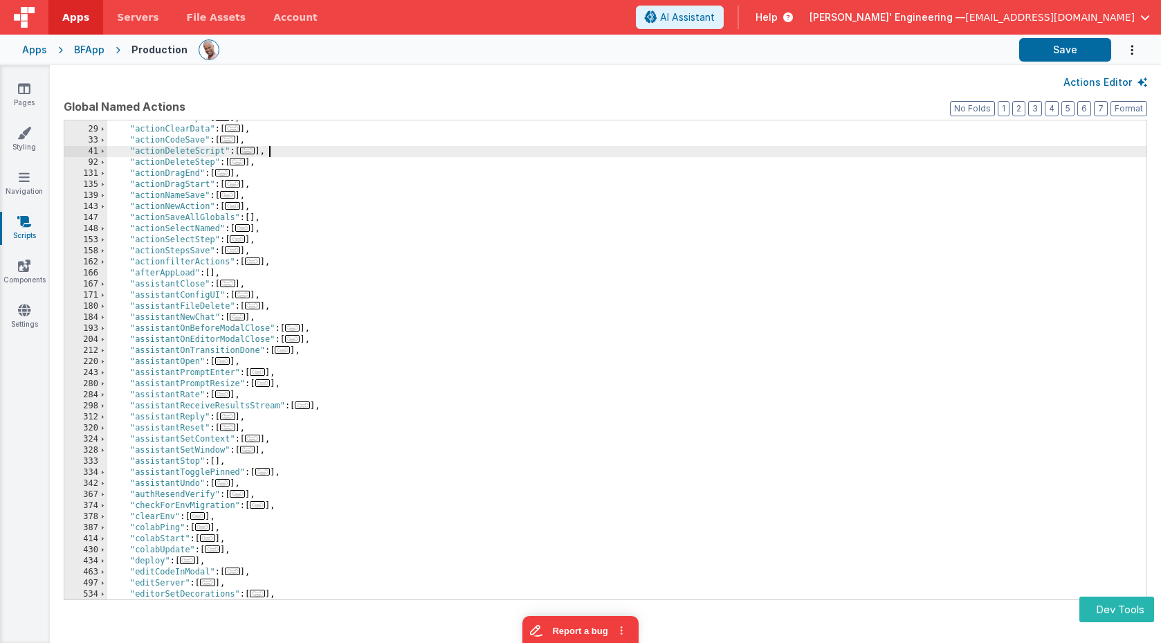
scroll to position [19, 0]
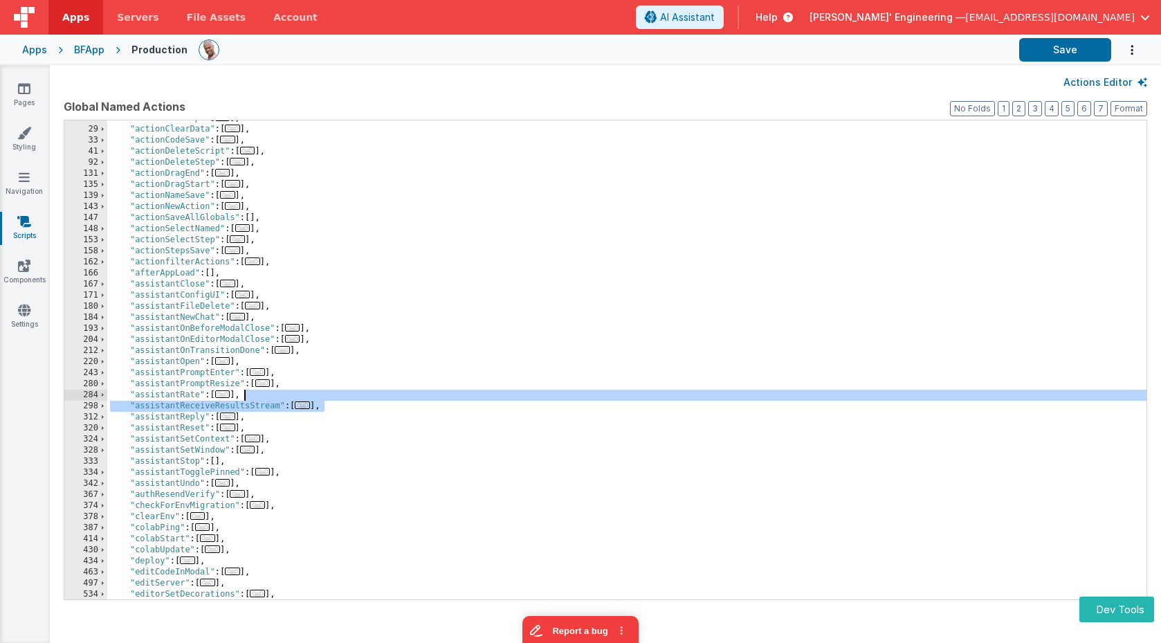
click at [340, 398] on div ""actionAddStep" : [ ... ] , "actionClearData" : [ ... ] , "actionCodeSave" : [ …" at bounding box center [626, 363] width 1039 height 501
click at [93, 47] on div "BFApp" at bounding box center [89, 50] width 30 height 14
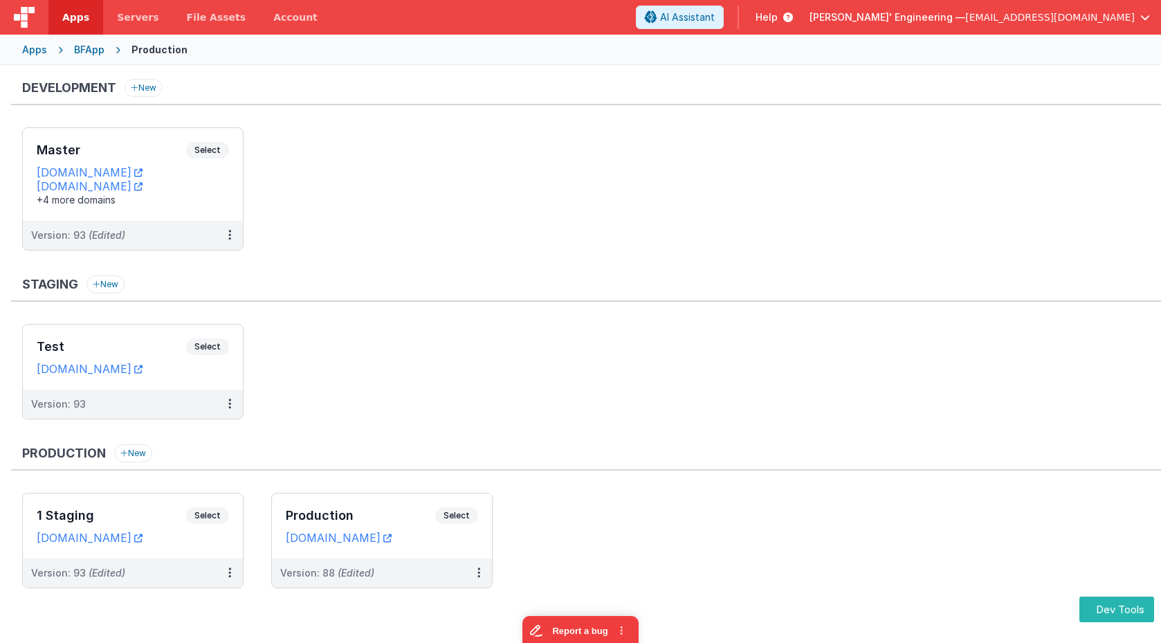
click at [38, 50] on div "Apps" at bounding box center [34, 50] width 25 height 14
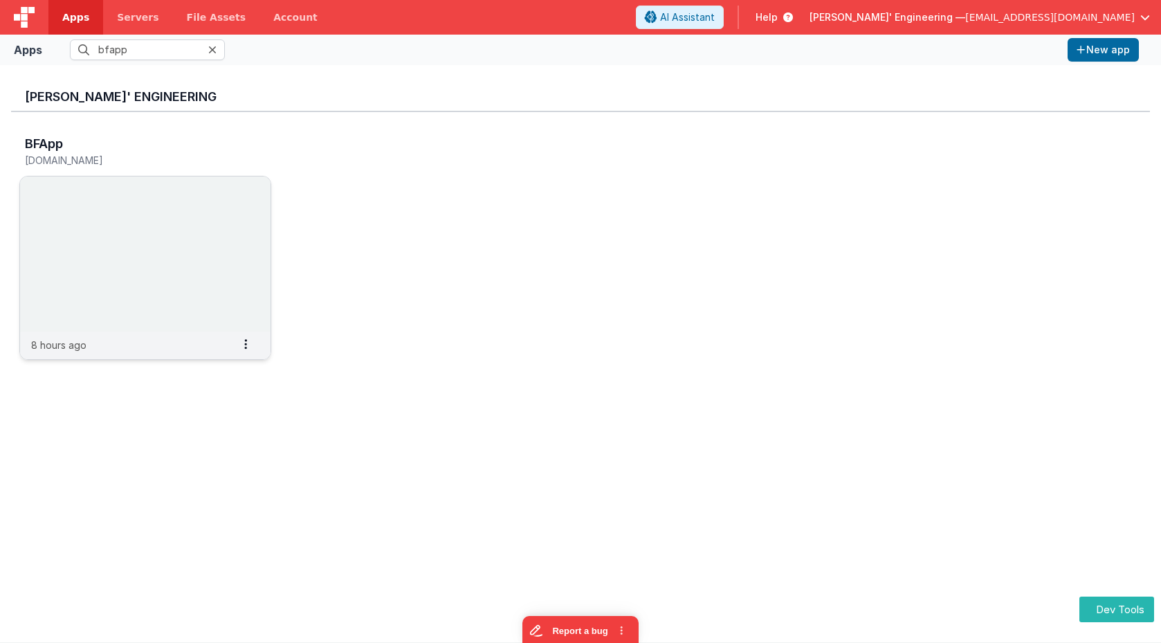
click at [184, 209] on img at bounding box center [145, 253] width 250 height 155
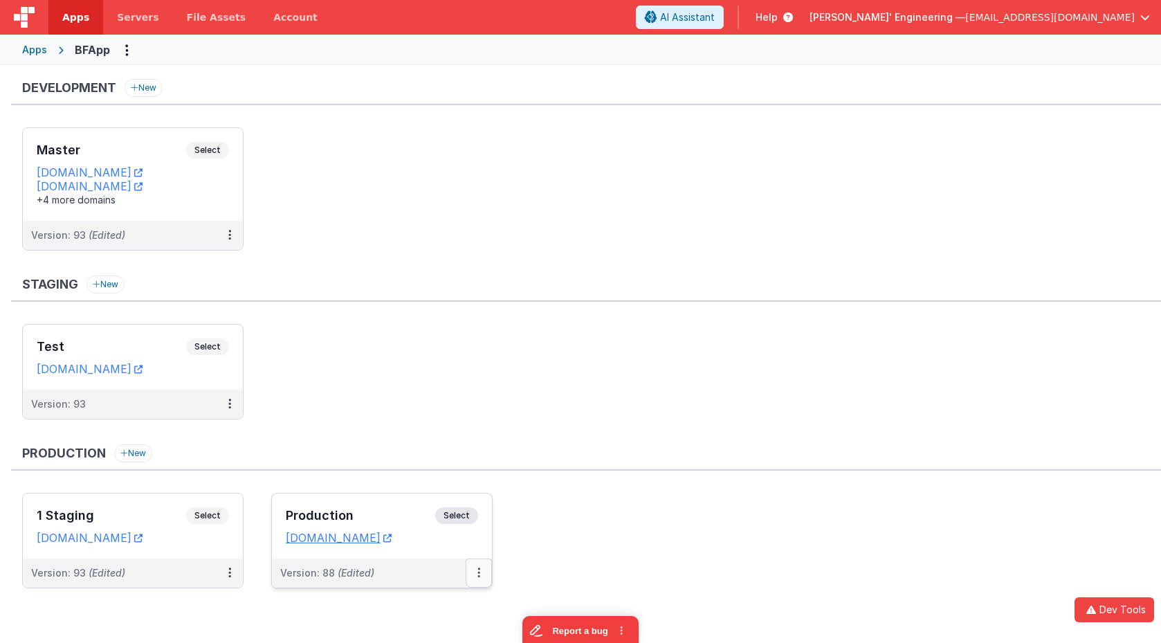
click at [471, 574] on button at bounding box center [479, 572] width 26 height 29
click at [421, 474] on link "Edit" at bounding box center [431, 471] width 122 height 25
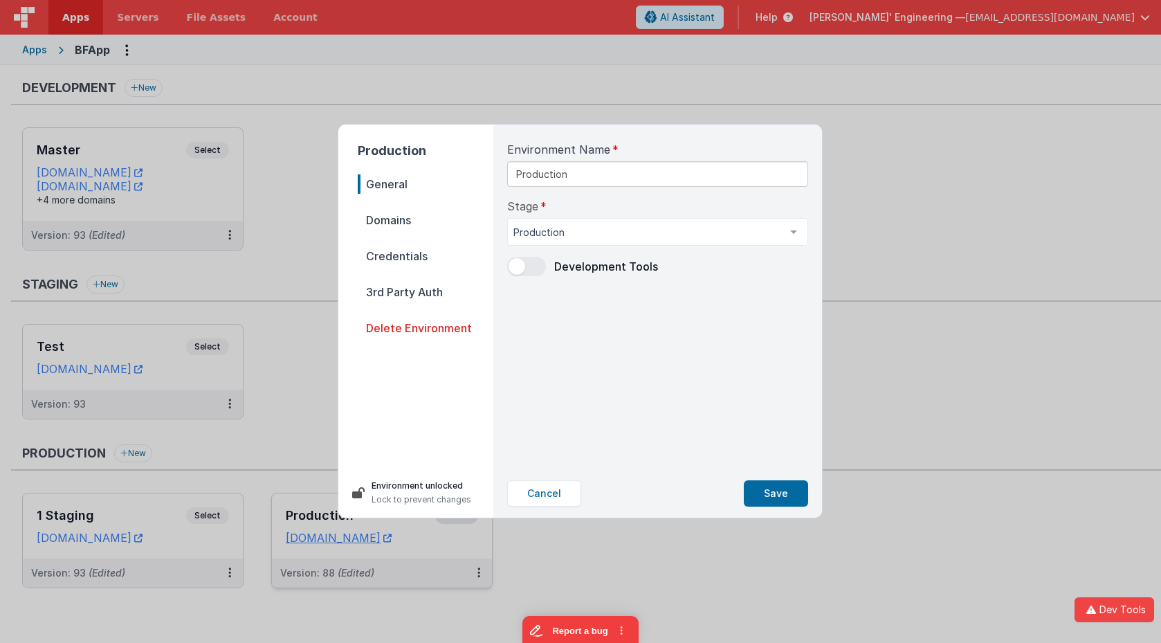
drag, startPoint x: 406, startPoint y: 492, endPoint x: 414, endPoint y: 491, distance: 8.3
click at [406, 492] on p "Environment unlocked" at bounding box center [422, 486] width 100 height 14
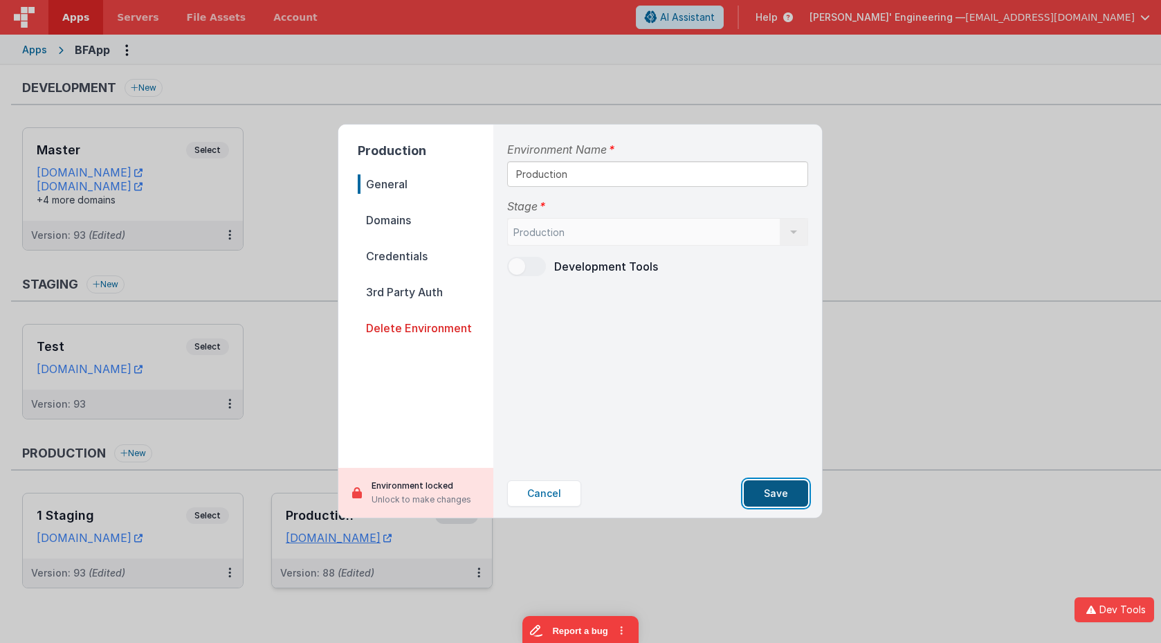
click at [803, 502] on button "Save" at bounding box center [776, 493] width 64 height 26
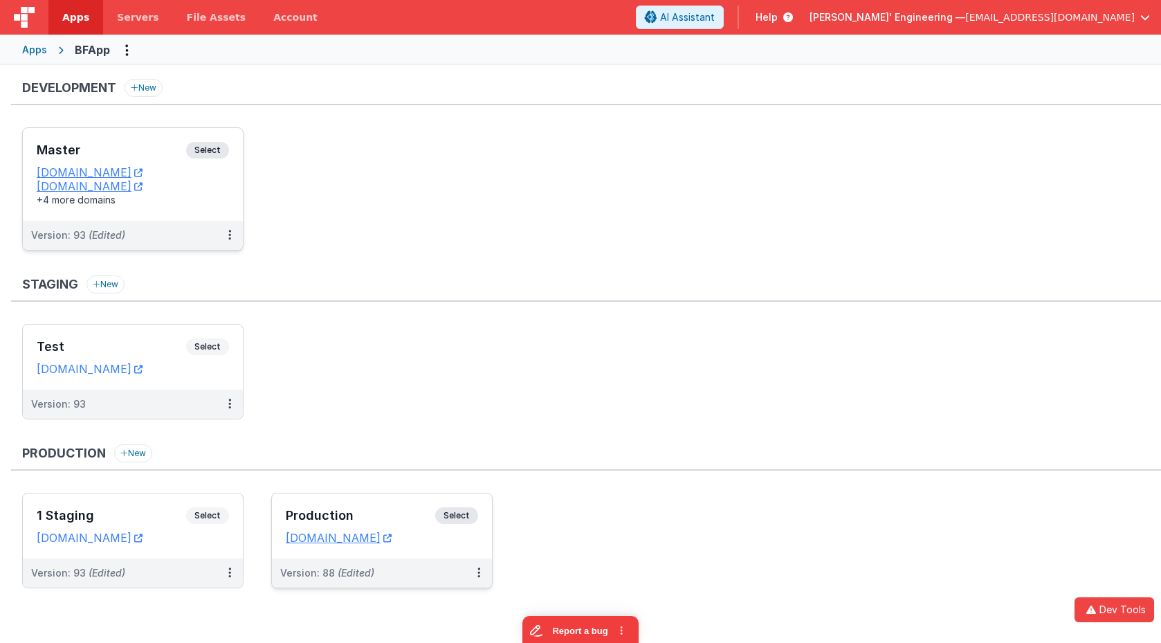
click at [212, 212] on div "Master Select URLs appdev.fmbetterforms.com c9dev.bfoperations.com +4 more doma…" at bounding box center [133, 174] width 220 height 93
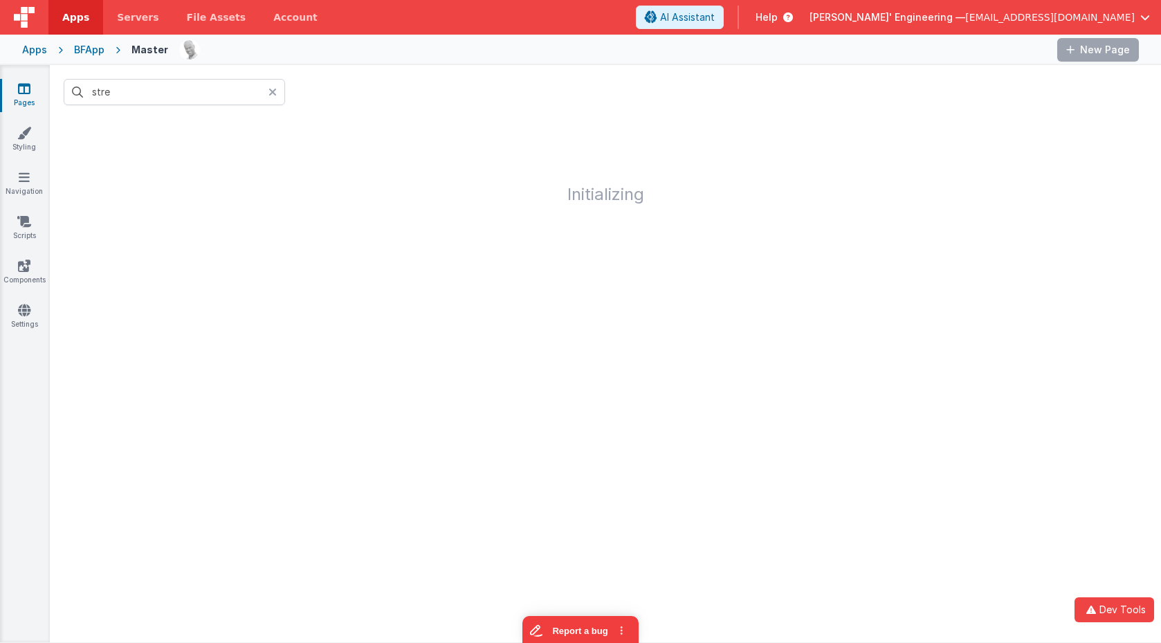
click at [272, 92] on icon at bounding box center [272, 91] width 8 height 11
click at [87, 46] on div "BFApp" at bounding box center [89, 50] width 30 height 14
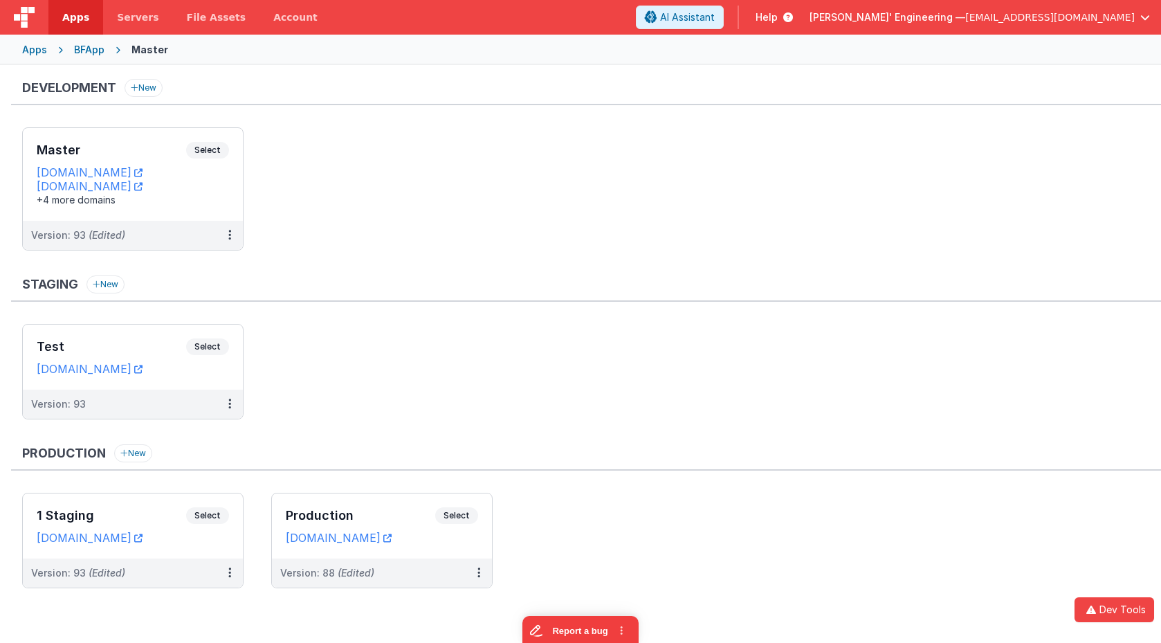
click at [167, 125] on div "Development New Master Select URLs appdev.fmbetterforms.com c9dev.bfoperations.…" at bounding box center [586, 171] width 1150 height 185
click at [165, 136] on div "Master Select URLs appdev.fmbetterforms.com c9dev.bfoperations.com +4 more doma…" at bounding box center [133, 174] width 220 height 93
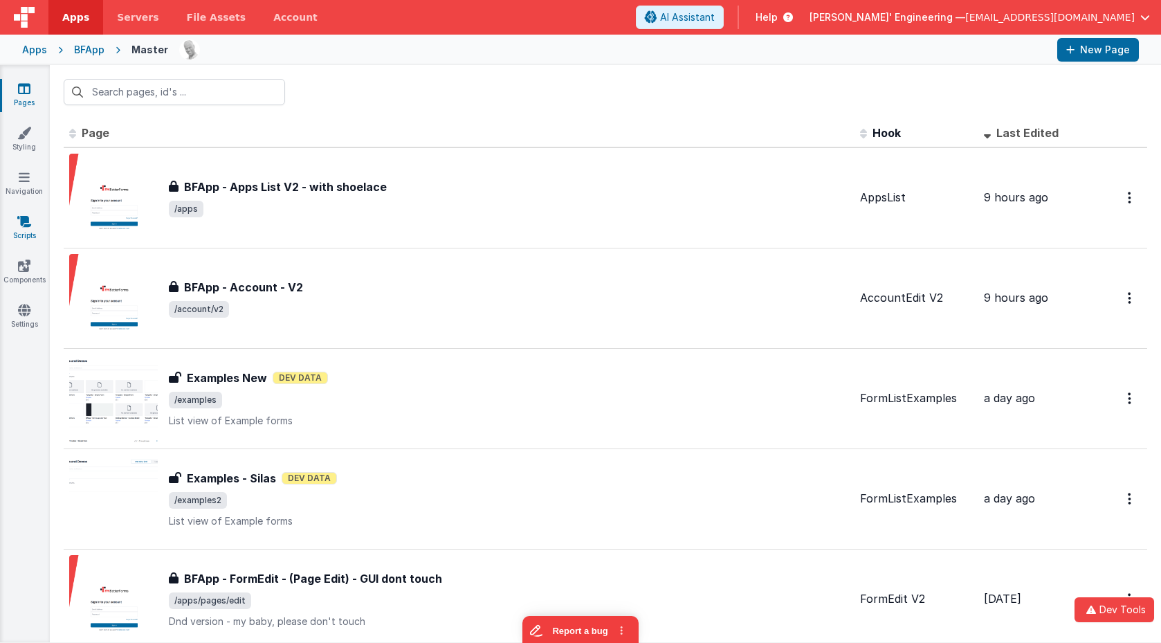
click at [27, 225] on icon at bounding box center [24, 221] width 14 height 14
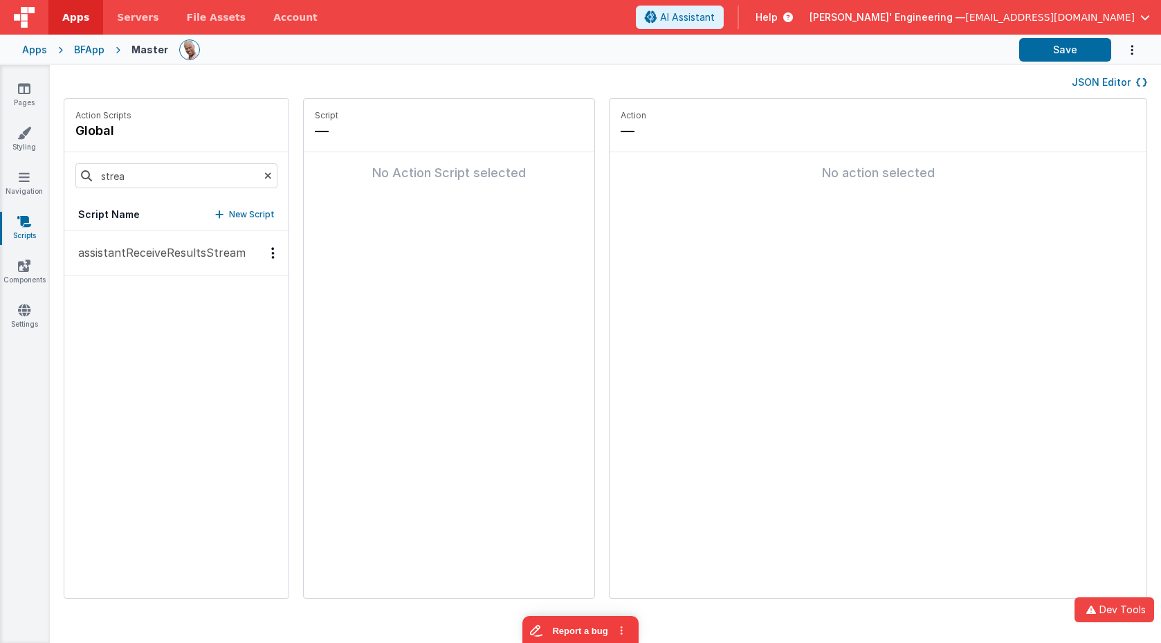
click at [1087, 82] on button "JSON Editor" at bounding box center [1109, 82] width 75 height 14
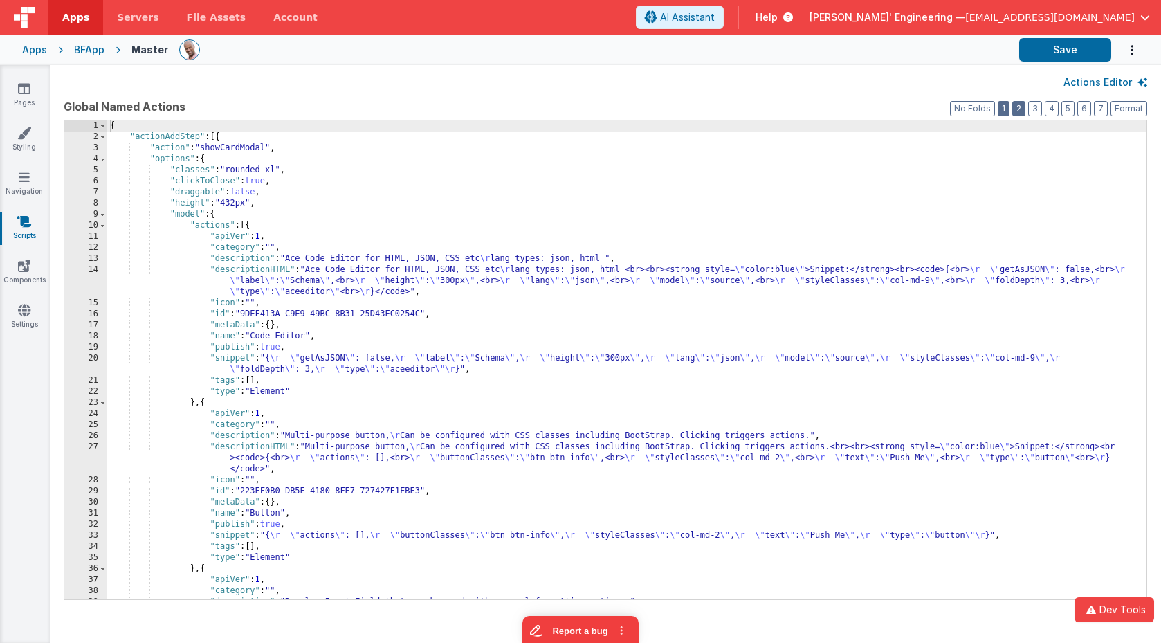
drag, startPoint x: 1014, startPoint y: 107, endPoint x: 1007, endPoint y: 111, distance: 8.1
click at [1014, 107] on button "2" at bounding box center [1018, 108] width 13 height 15
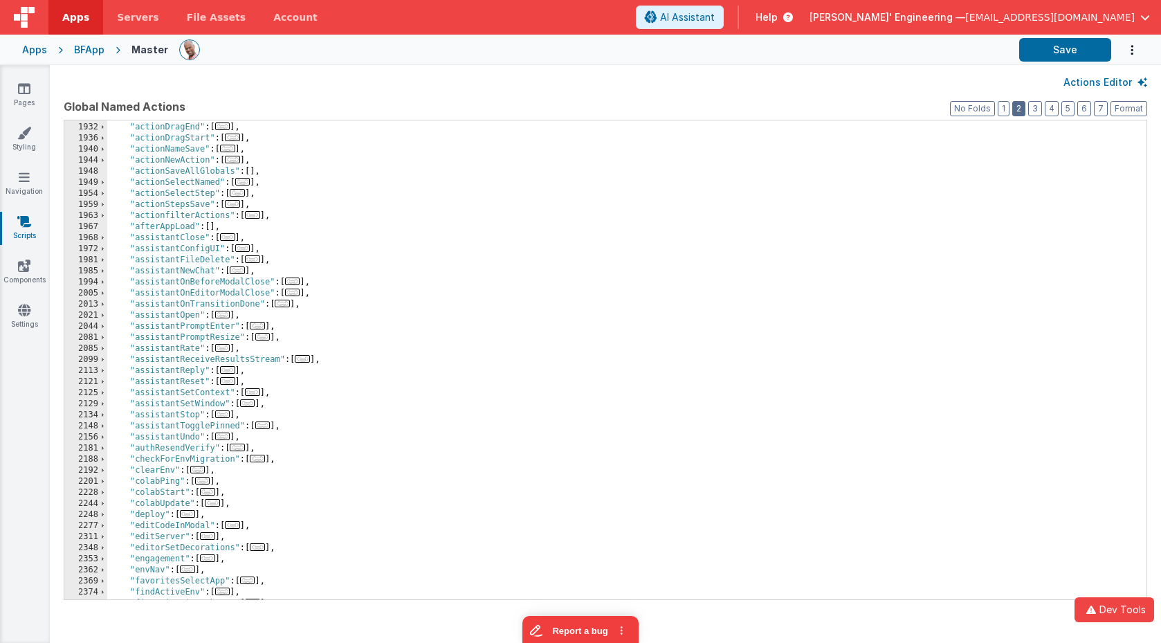
scroll to position [65, 0]
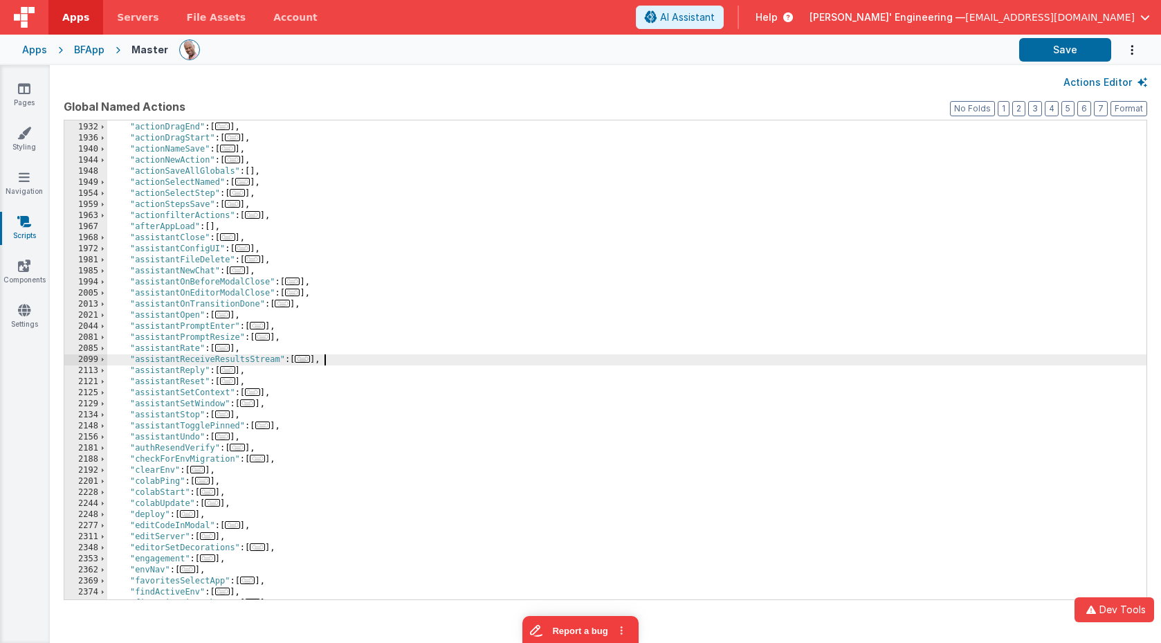
click at [334, 360] on div ""actionDeleteStep" : [ ... ] , "actionDragEnd" : [ ... ] , "actionDragStart" : …" at bounding box center [626, 361] width 1039 height 501
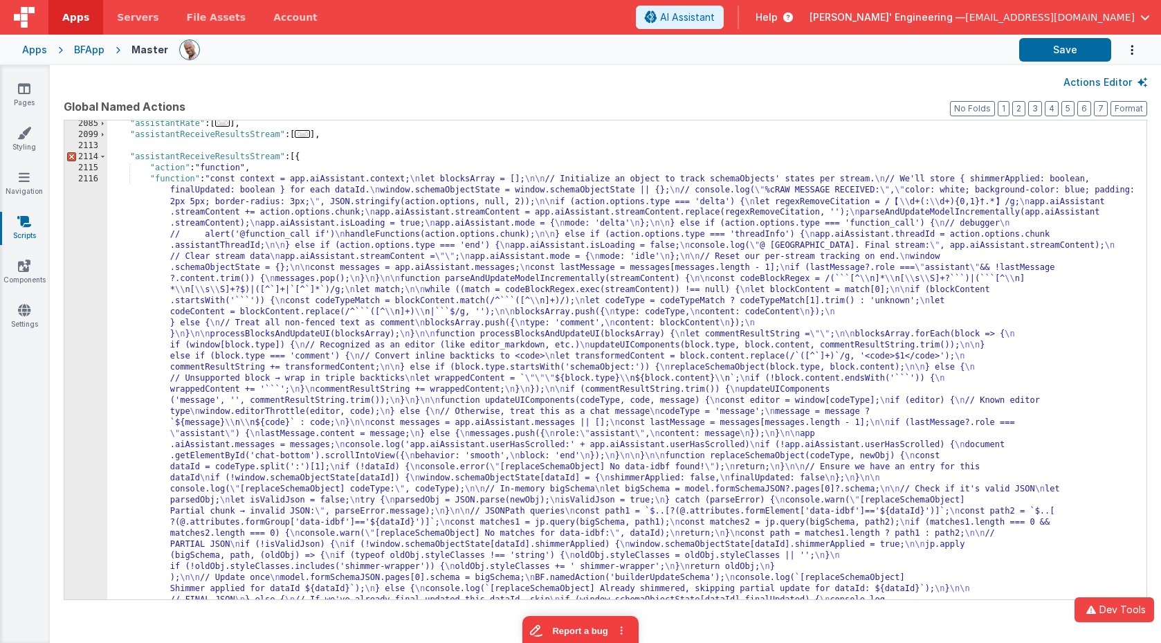
scroll to position [0, 0]
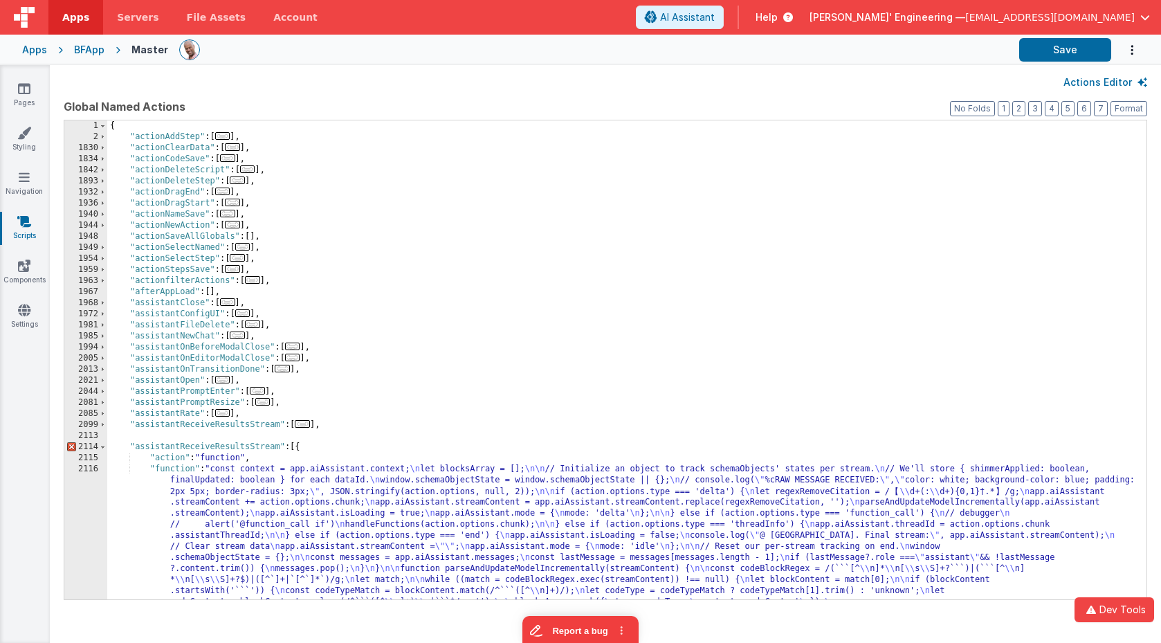
click at [279, 447] on div "{ "actionAddStep" : [ ... ] , "actionClearData" : [ ... ] , "actionCodeSave" : …" at bounding box center [626, 608] width 1039 height 977
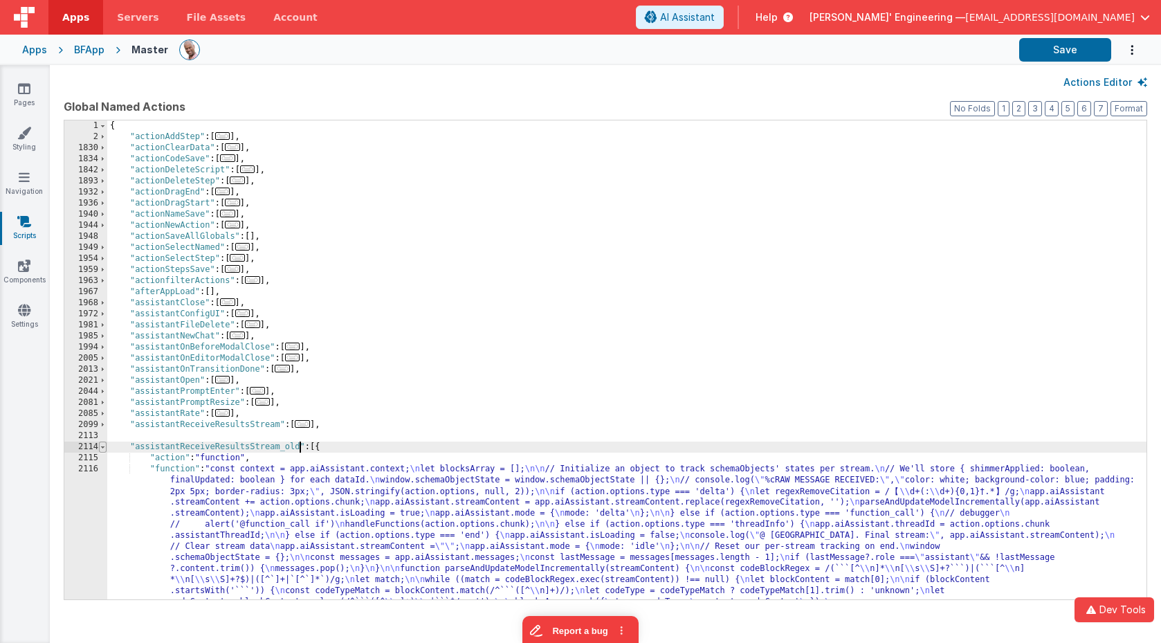
click at [104, 447] on span at bounding box center [103, 446] width 8 height 11
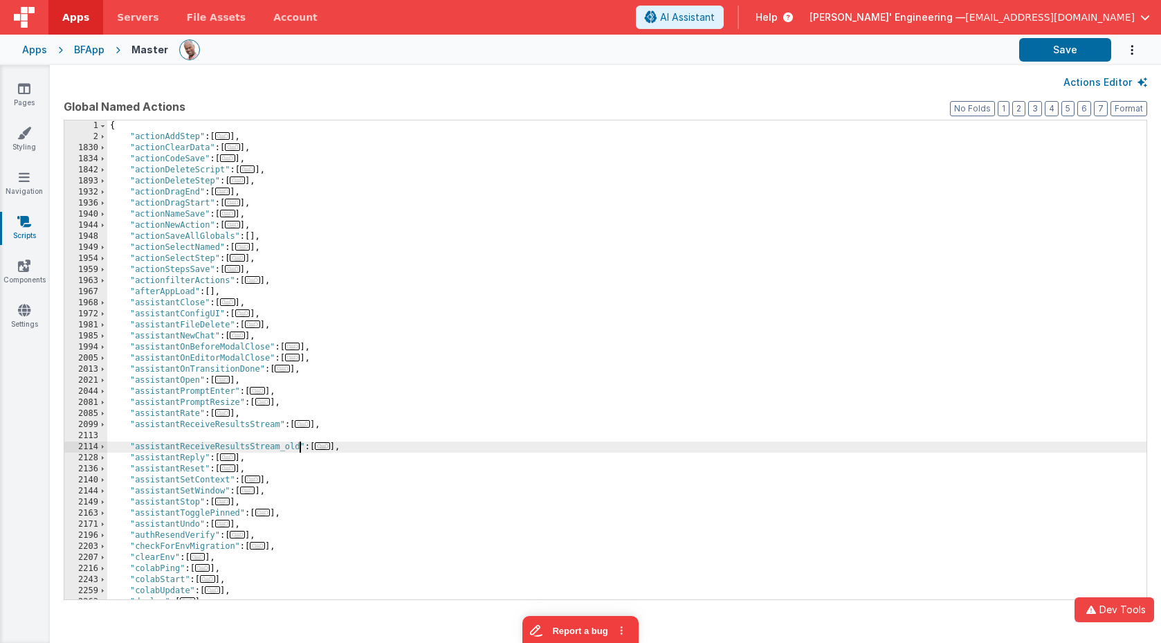
click at [183, 448] on div "{ "actionAddStep" : [ ... ] , "actionClearData" : [ ... ] , "actionCodeSave" : …" at bounding box center [626, 370] width 1039 height 501
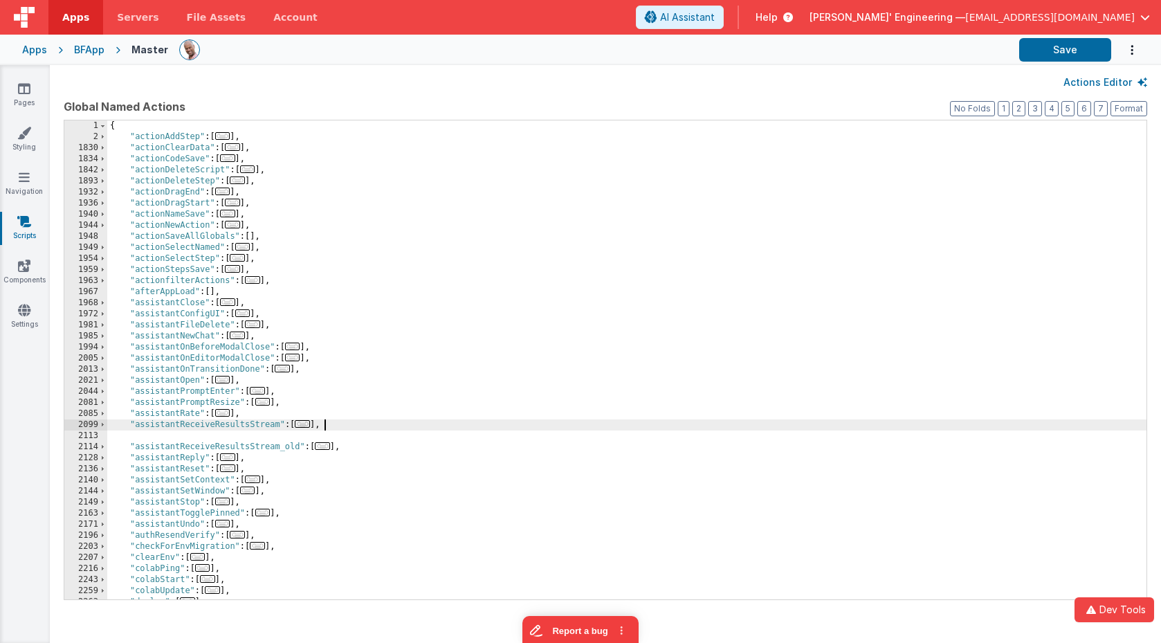
click at [359, 430] on div "{ "actionAddStep" : [ ... ] , "actionClearData" : [ ... ] , "actionCodeSave" : …" at bounding box center [626, 370] width 1039 height 501
click at [359, 439] on div "{ "actionAddStep" : [ ... ] , "actionClearData" : [ ... ] , "actionCodeSave" : …" at bounding box center [626, 370] width 1039 height 501
click at [1043, 44] on button "Save" at bounding box center [1065, 50] width 92 height 24
click at [89, 51] on div "BFApp" at bounding box center [89, 50] width 30 height 14
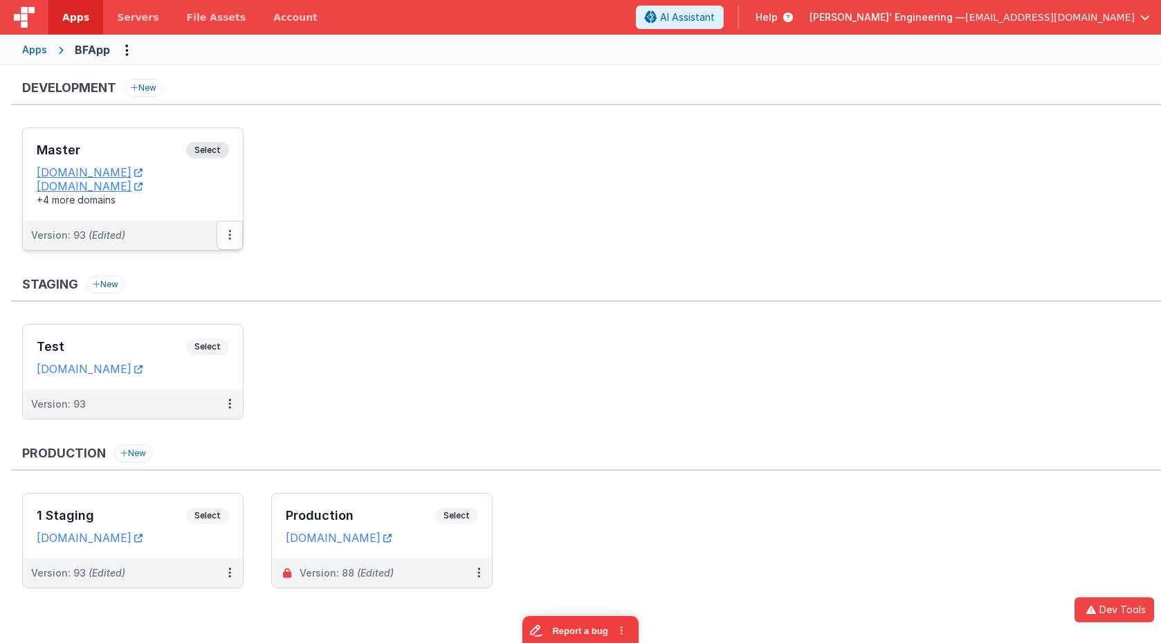
click at [230, 235] on icon at bounding box center [229, 235] width 3 height 1
click at [187, 315] on link "Deploy..." at bounding box center [182, 316] width 122 height 25
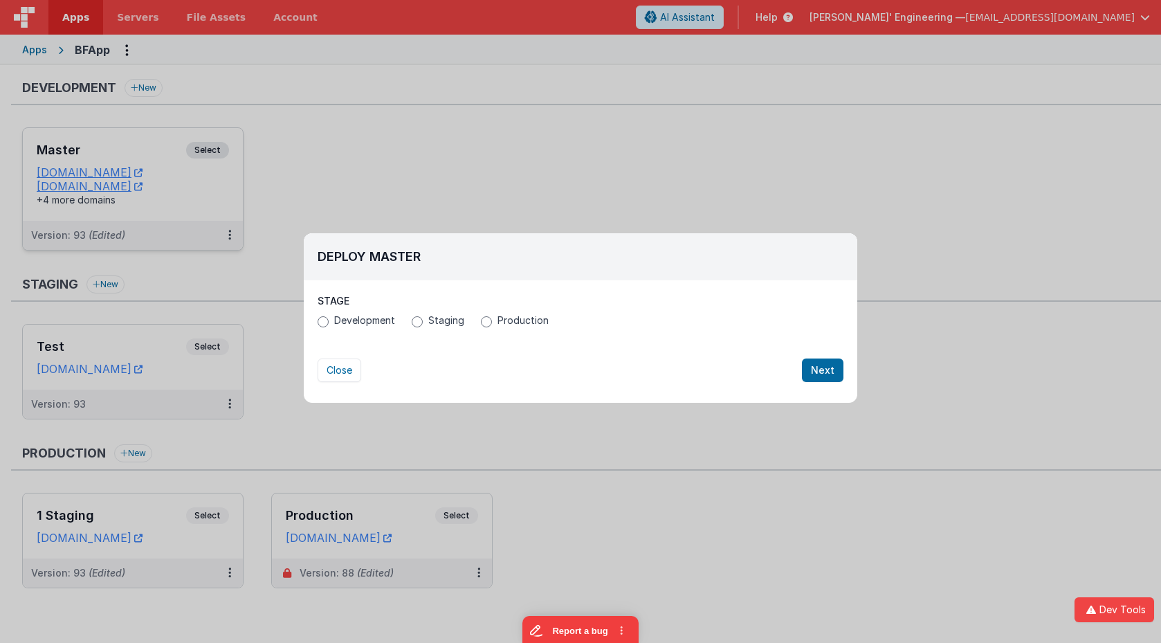
click at [510, 318] on span "Production" at bounding box center [522, 320] width 51 height 14
click at [492, 318] on input "Production" at bounding box center [486, 321] width 11 height 11
radio input "true"
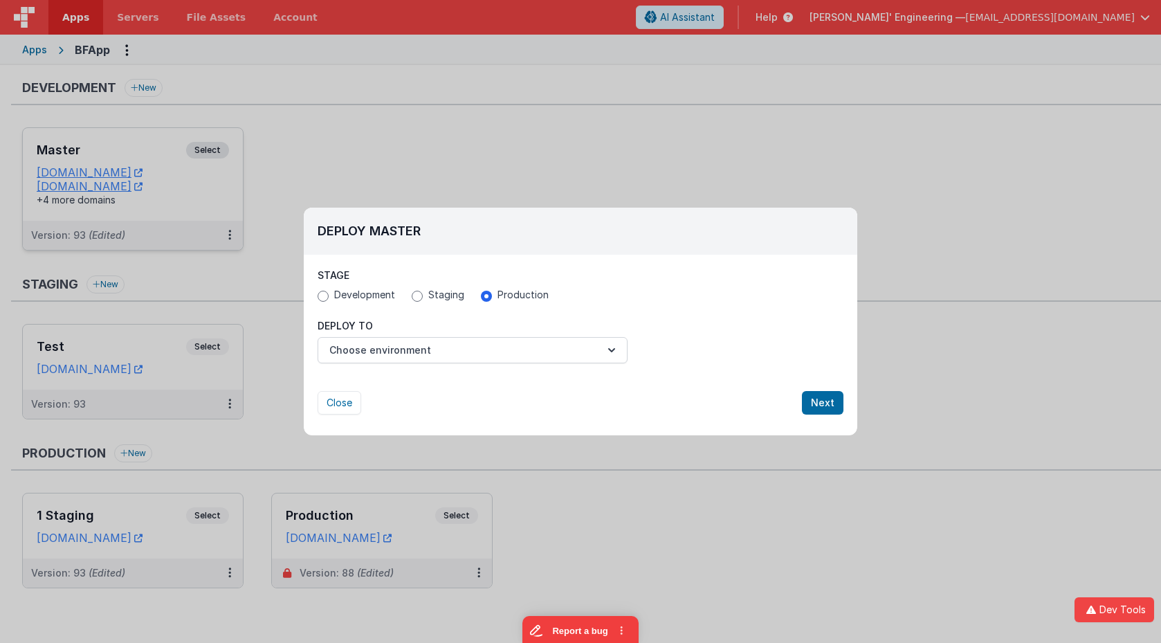
click at [479, 371] on div "Close Next" at bounding box center [581, 388] width 526 height 51
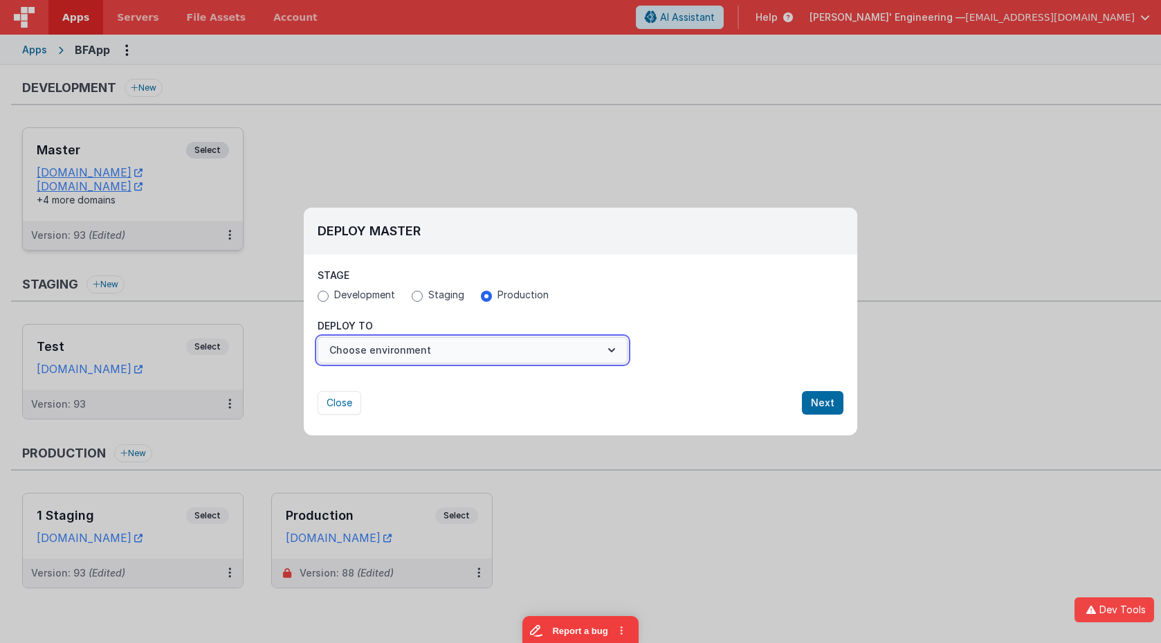
click at [481, 356] on button "Choose environment" at bounding box center [473, 350] width 310 height 26
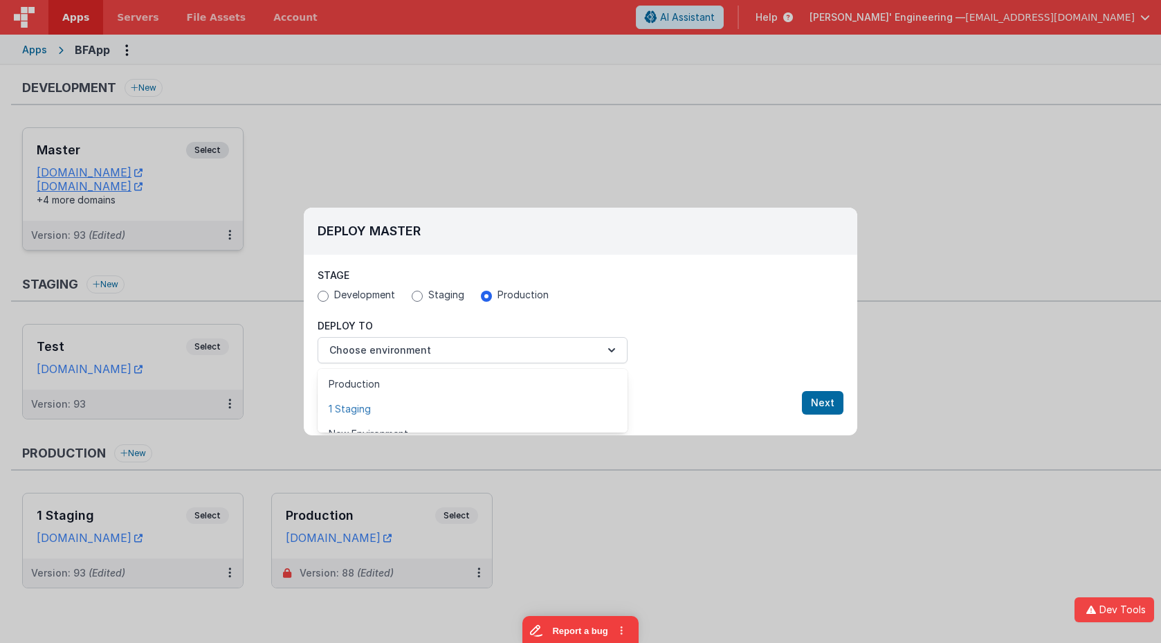
click at [401, 409] on link "1 Staging" at bounding box center [473, 408] width 310 height 25
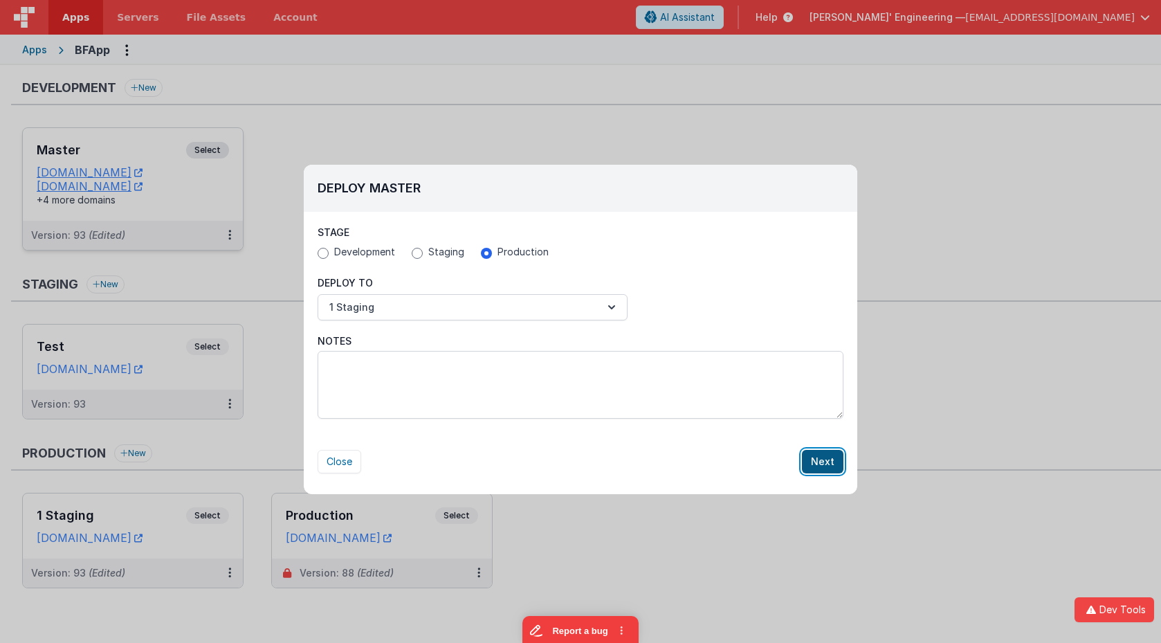
click at [828, 464] on button "Next" at bounding box center [823, 462] width 42 height 24
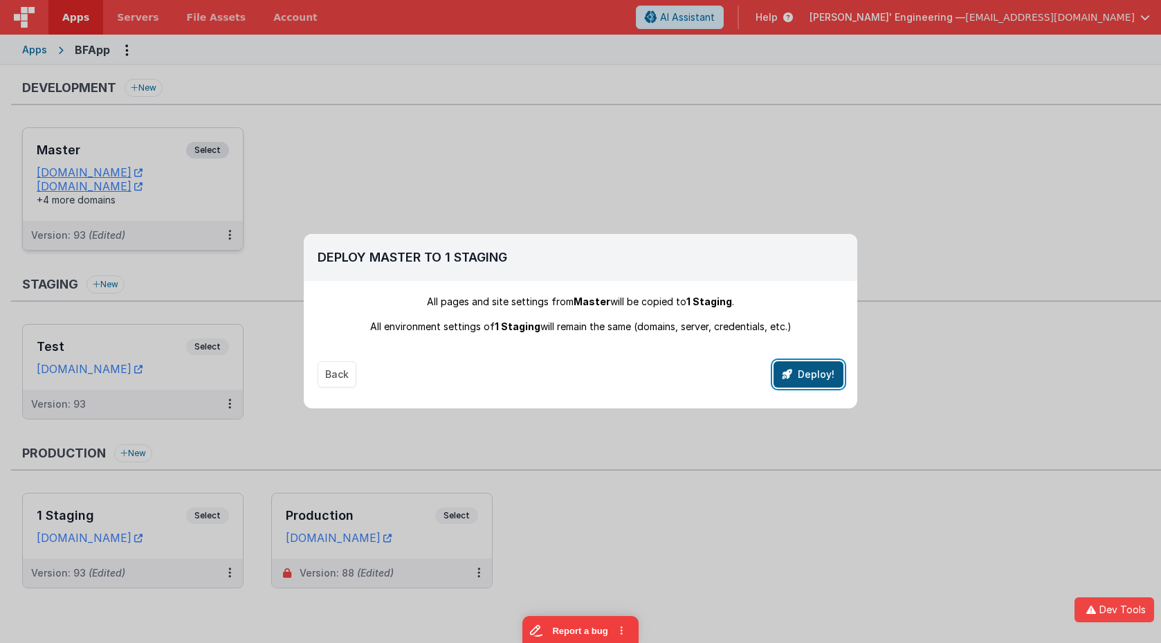
click at [823, 373] on button "Deploy!" at bounding box center [808, 374] width 70 height 26
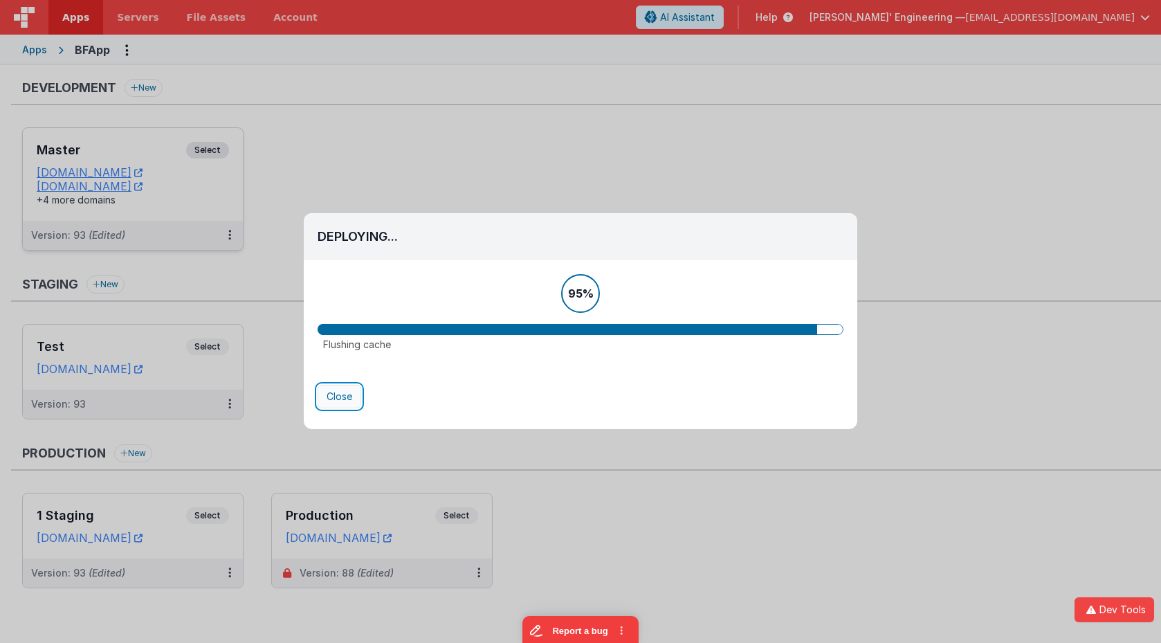
click at [336, 400] on button "Close" at bounding box center [340, 397] width 44 height 24
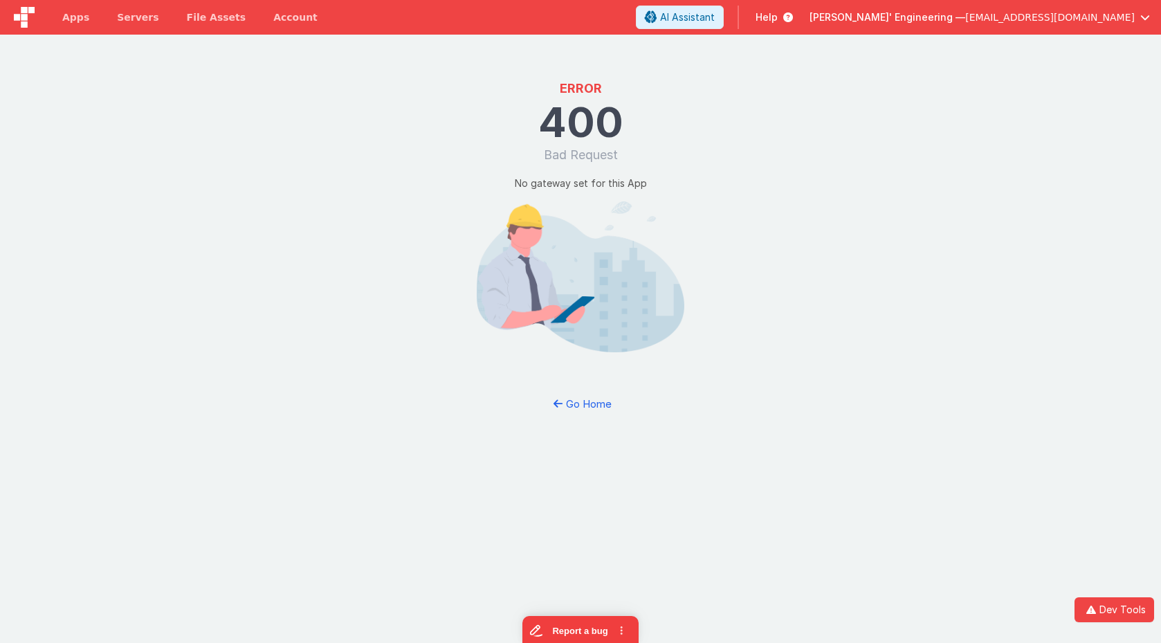
click at [466, 396] on div "ERROR 400 Bad Request No gateway set for this App Go Home" at bounding box center [580, 356] width 1161 height 643
